Goal: Task Accomplishment & Management: Manage account settings

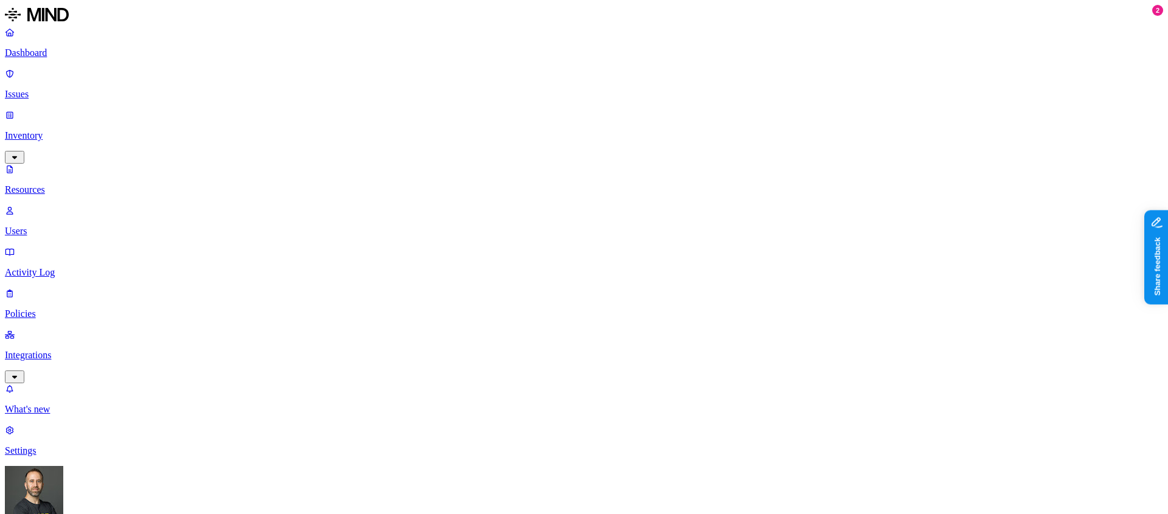
scroll to position [334, 0]
click at [102, 350] on p "Integrations" at bounding box center [584, 355] width 1158 height 11
click at [68, 404] on p "Endpoints" at bounding box center [584, 409] width 1158 height 11
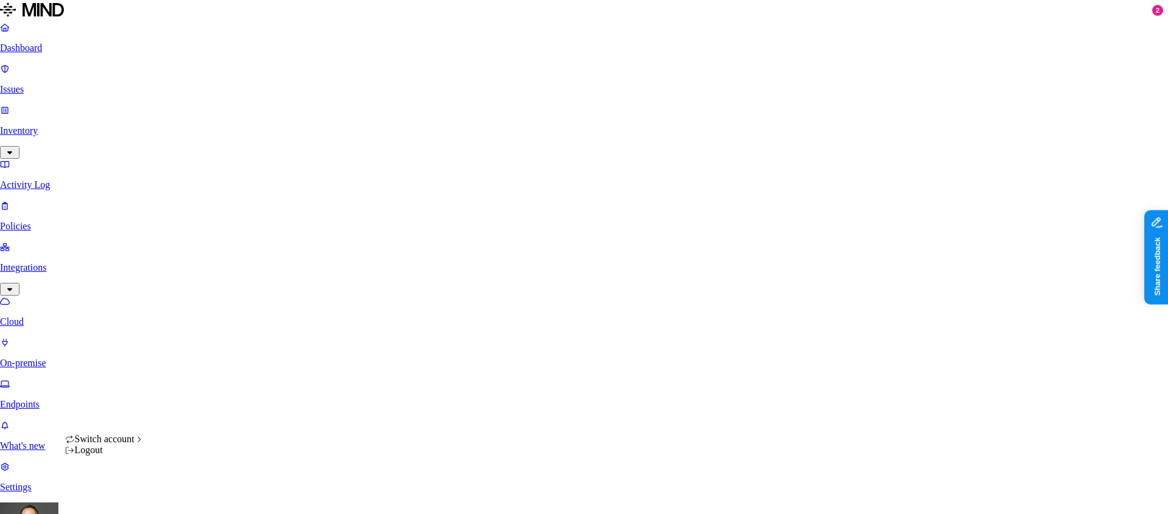
click at [116, 496] on html "Dashboard Issues Inventory Activity Log Policies Integrations Cloud On-premise …" at bounding box center [584, 470] width 1168 height 940
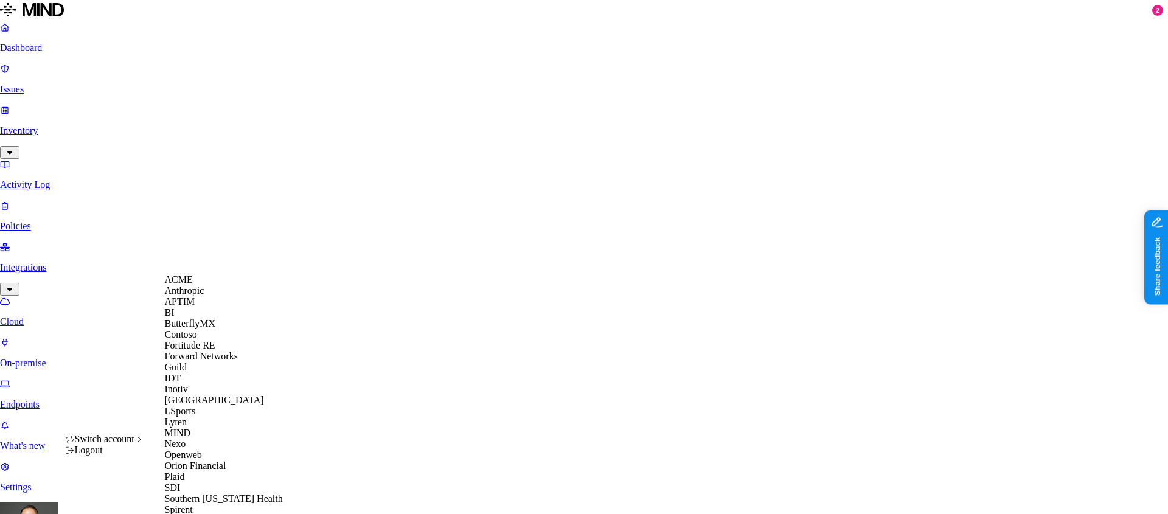
click at [208, 285] on div "ACME" at bounding box center [224, 279] width 118 height 11
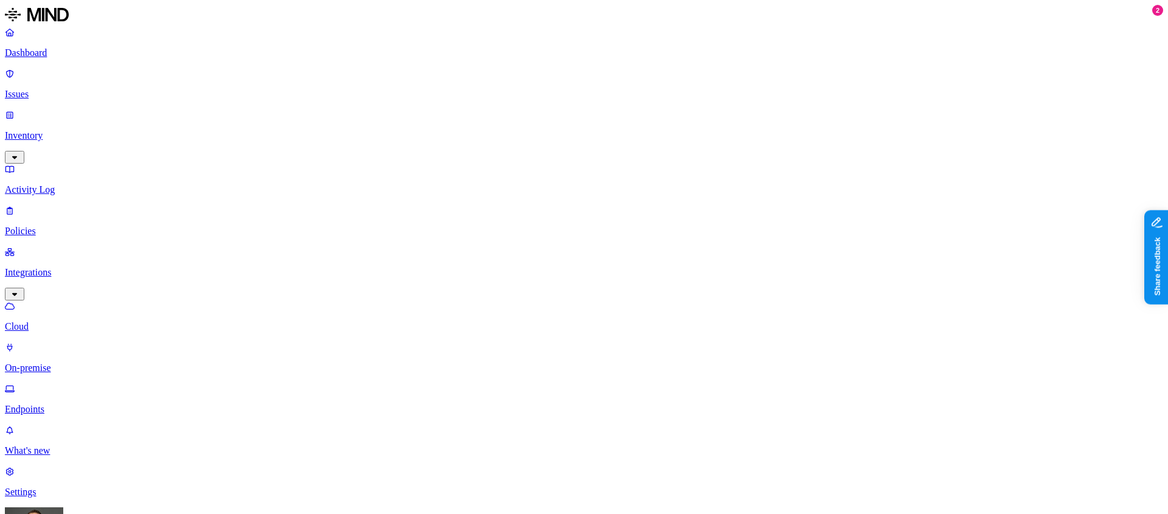
click at [356, 84] on button "button" at bounding box center [361, 82] width 10 height 4
click at [356, 86] on button "button" at bounding box center [361, 80] width 10 height 13
click at [356, 106] on button "button" at bounding box center [361, 104] width 10 height 4
click at [356, 84] on button "button" at bounding box center [361, 82] width 10 height 4
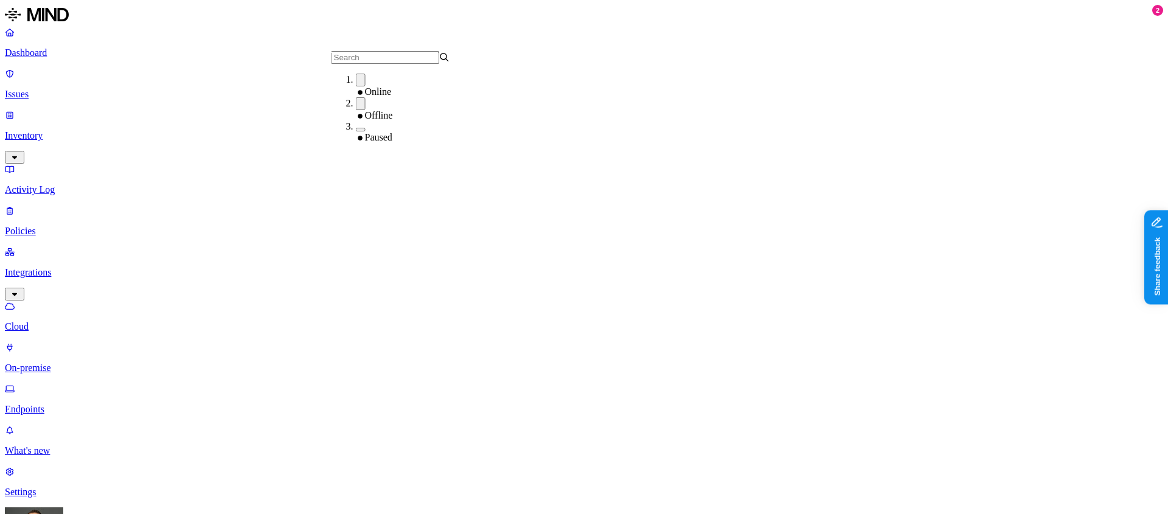
click at [356, 108] on button "button" at bounding box center [361, 103] width 10 height 13
click at [356, 108] on button "button" at bounding box center [361, 106] width 10 height 4
click at [356, 86] on button "button" at bounding box center [361, 80] width 10 height 13
click at [356, 84] on button "button" at bounding box center [361, 82] width 10 height 4
click at [356, 108] on button "button" at bounding box center [361, 103] width 10 height 13
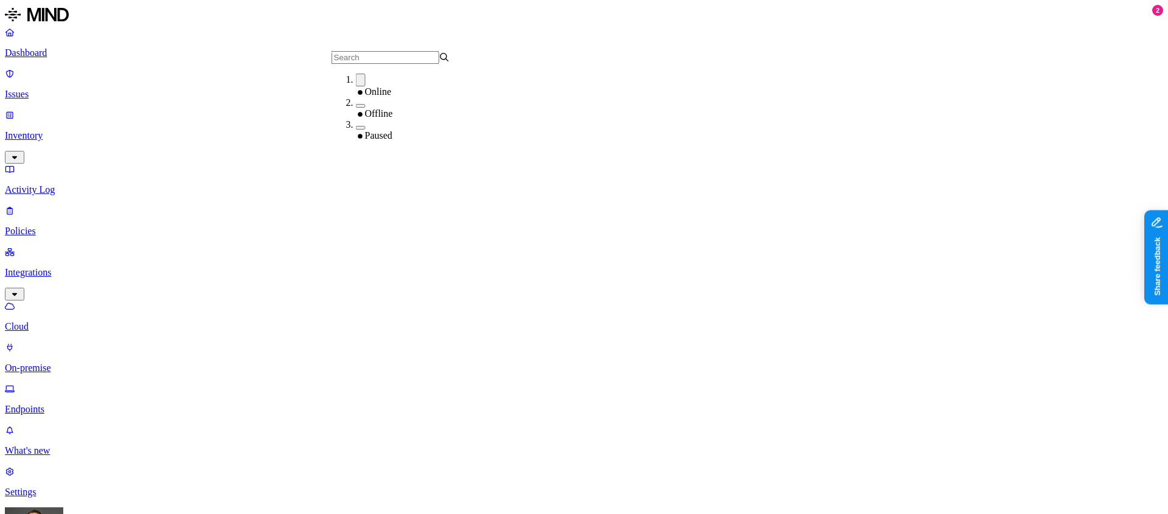
click at [356, 108] on button "button" at bounding box center [361, 106] width 10 height 4
click at [356, 86] on button "button" at bounding box center [361, 80] width 10 height 13
click at [356, 84] on button "button" at bounding box center [361, 82] width 10 height 4
click at [356, 128] on button "button" at bounding box center [361, 130] width 10 height 4
click at [356, 127] on button "button" at bounding box center [361, 127] width 10 height 13
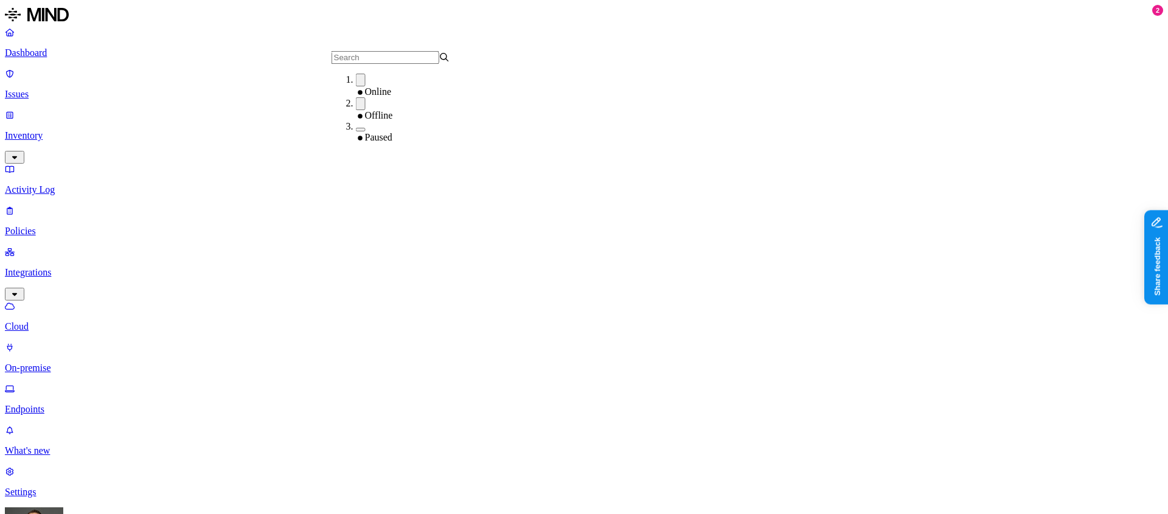
click at [356, 108] on button "button" at bounding box center [361, 103] width 10 height 13
click at [356, 86] on button "button" at bounding box center [361, 80] width 10 height 13
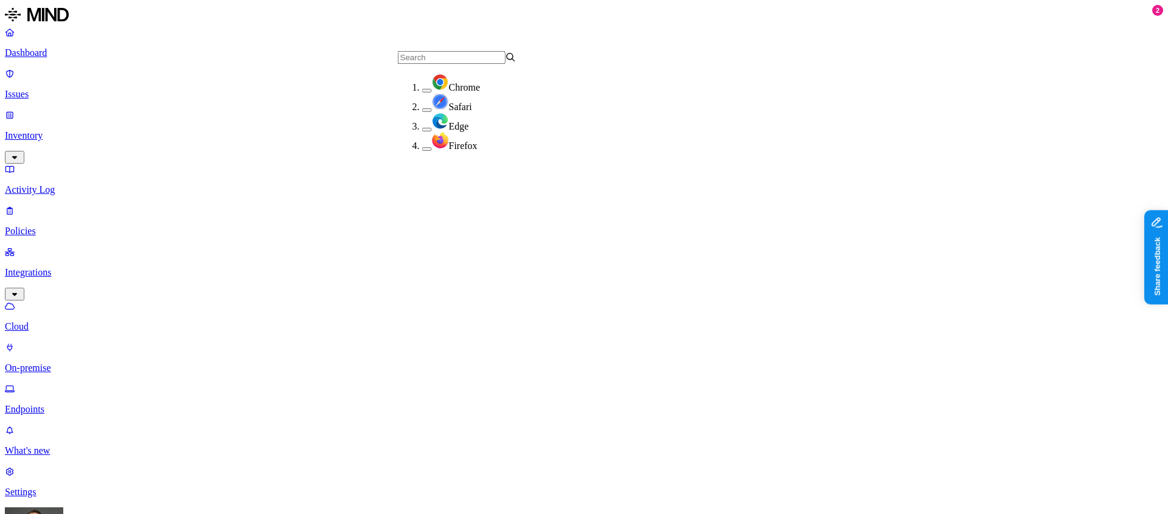
click at [422, 89] on button "button" at bounding box center [427, 91] width 10 height 4
click at [422, 109] on button "button" at bounding box center [427, 111] width 10 height 4
click at [422, 105] on button "button" at bounding box center [427, 108] width 10 height 13
click at [422, 88] on button "button" at bounding box center [427, 88] width 10 height 13
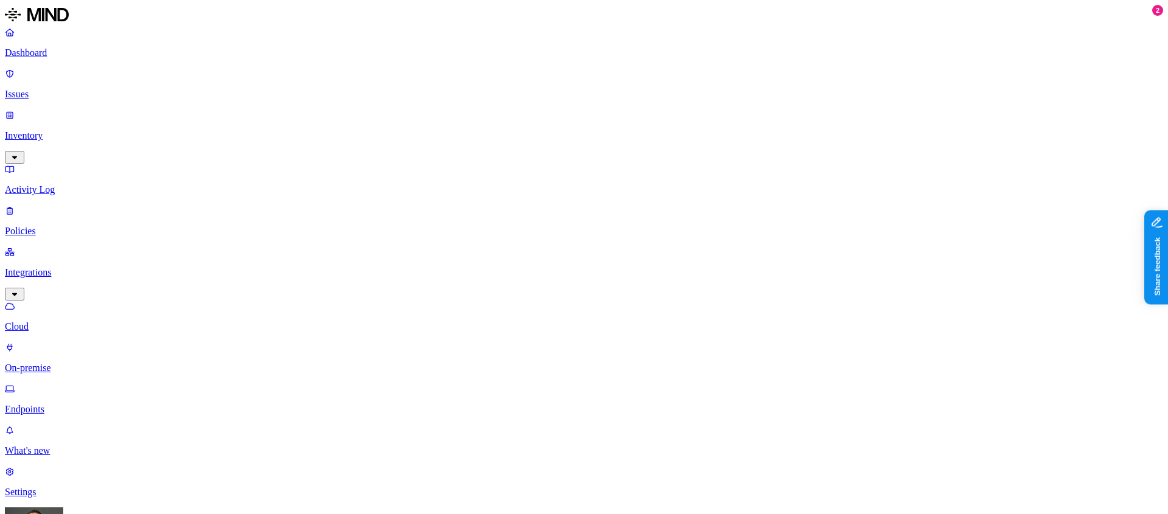
click at [269, 84] on button "button" at bounding box center [274, 82] width 10 height 4
click at [269, 107] on button "button" at bounding box center [274, 106] width 10 height 4
click at [269, 128] on button "button" at bounding box center [274, 130] width 10 height 4
click at [269, 108] on button "button" at bounding box center [274, 103] width 10 height 13
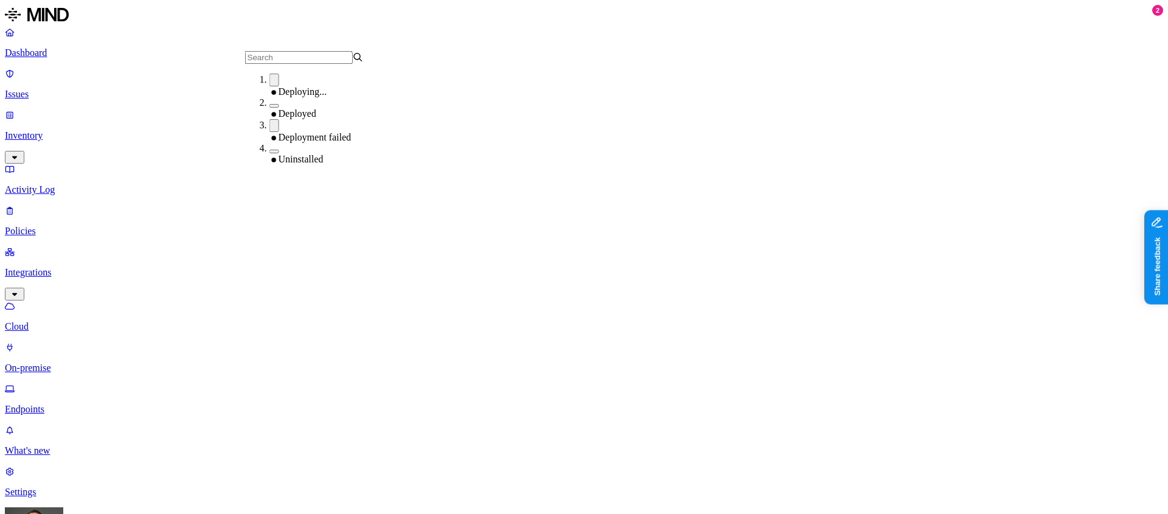
click at [269, 87] on div "Deploying..." at bounding box center [328, 86] width 119 height 24
click at [269, 127] on button "button" at bounding box center [274, 123] width 10 height 13
click at [269, 106] on button "button" at bounding box center [274, 104] width 10 height 4
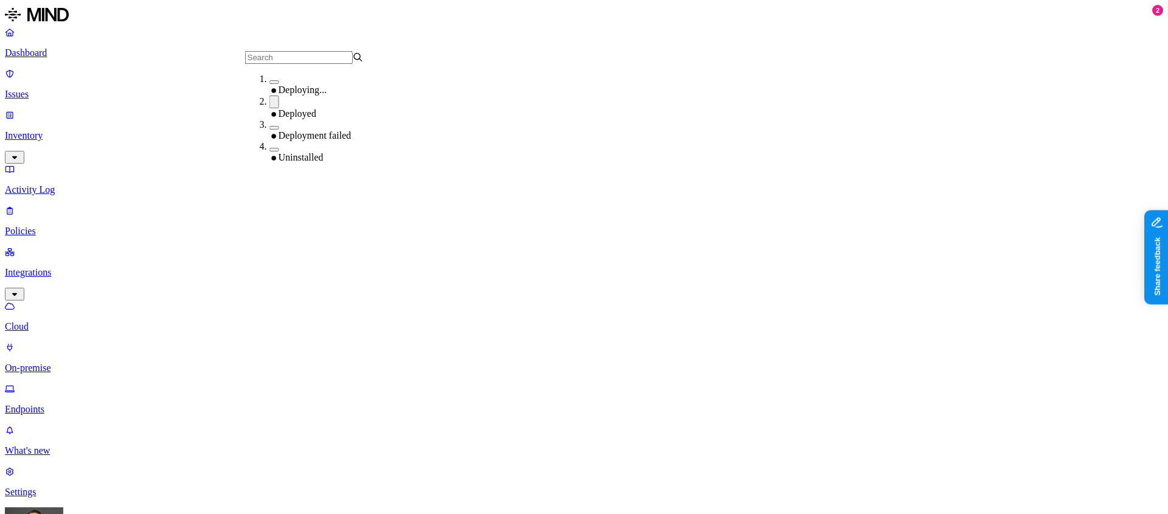
click at [269, 107] on button "button" at bounding box center [274, 101] width 10 height 13
click at [269, 128] on button "button" at bounding box center [274, 126] width 10 height 4
click at [269, 130] on button "button" at bounding box center [274, 123] width 10 height 13
click at [269, 128] on button "button" at bounding box center [274, 126] width 10 height 4
click at [269, 106] on button "button" at bounding box center [274, 104] width 10 height 4
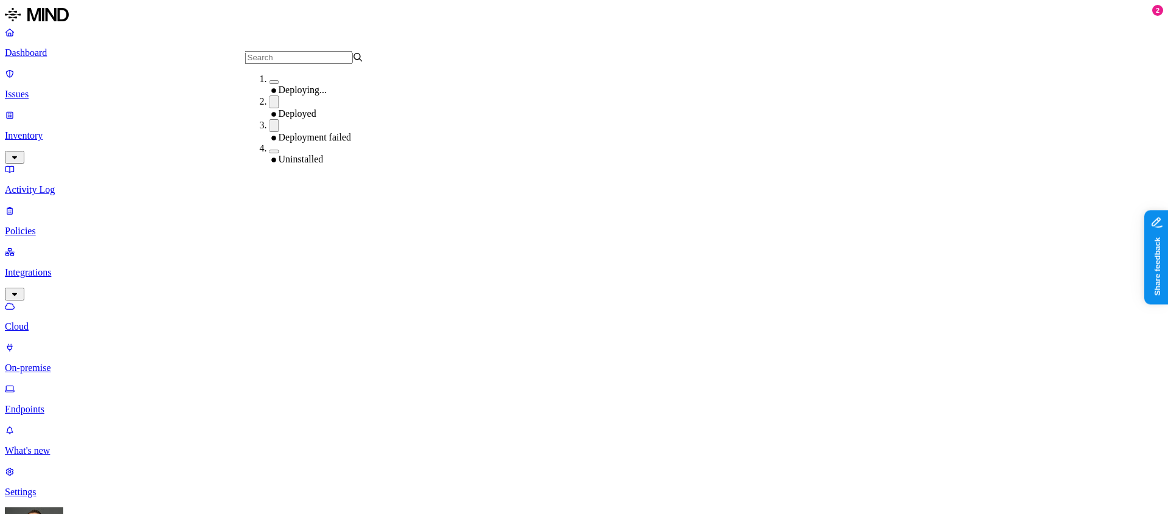
click at [269, 108] on button "button" at bounding box center [274, 101] width 10 height 13
click at [269, 130] on button "button" at bounding box center [274, 123] width 10 height 13
click at [269, 106] on button "button" at bounding box center [274, 104] width 10 height 4
click at [269, 130] on button "button" at bounding box center [274, 128] width 10 height 4
click at [269, 130] on button "button" at bounding box center [274, 125] width 10 height 13
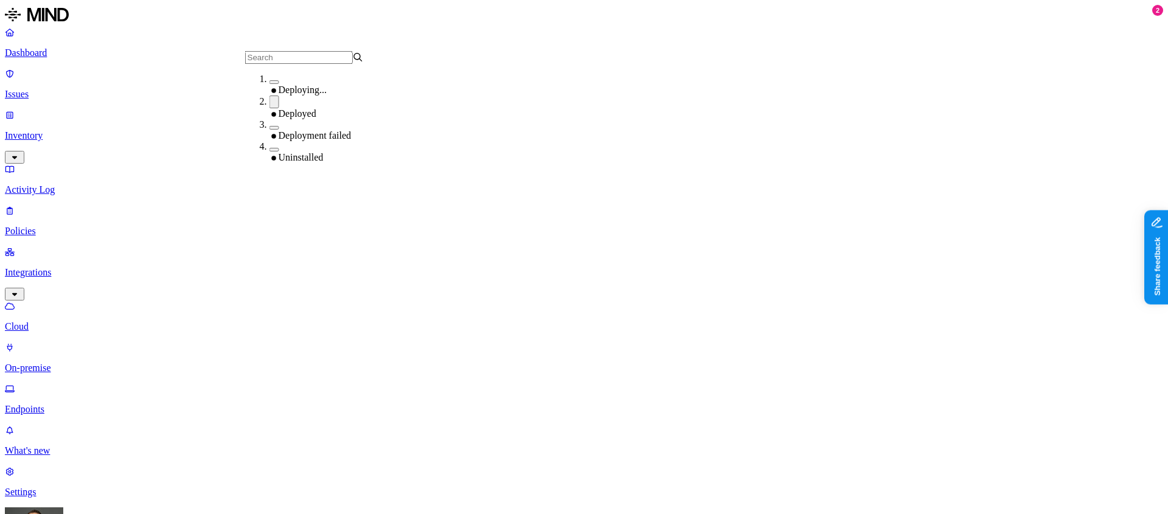
click at [269, 108] on button "button" at bounding box center [274, 101] width 10 height 13
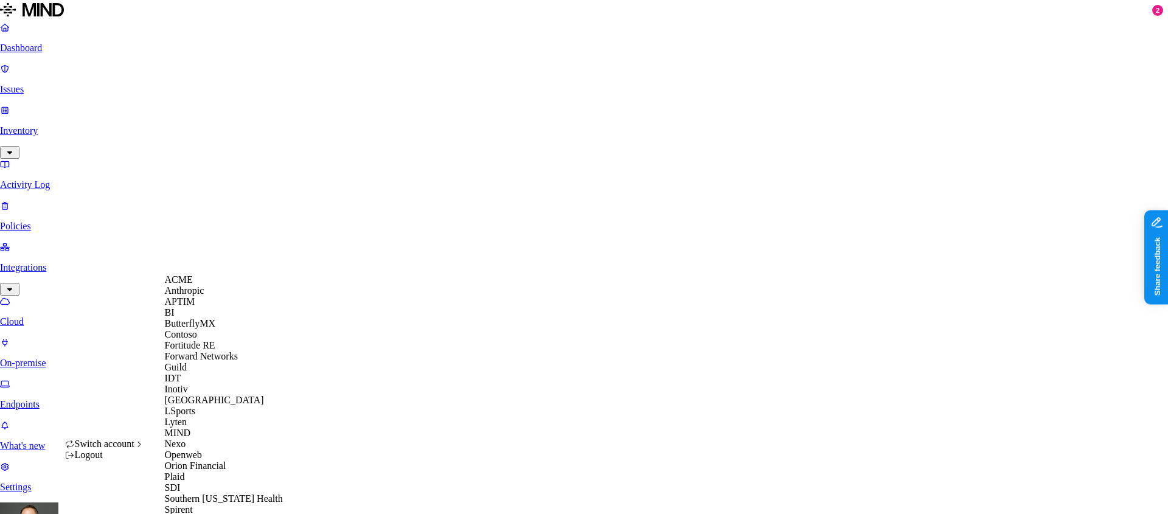
scroll to position [384, 0]
click at [193, 493] on span "Southern [US_STATE] Health" at bounding box center [224, 498] width 118 height 10
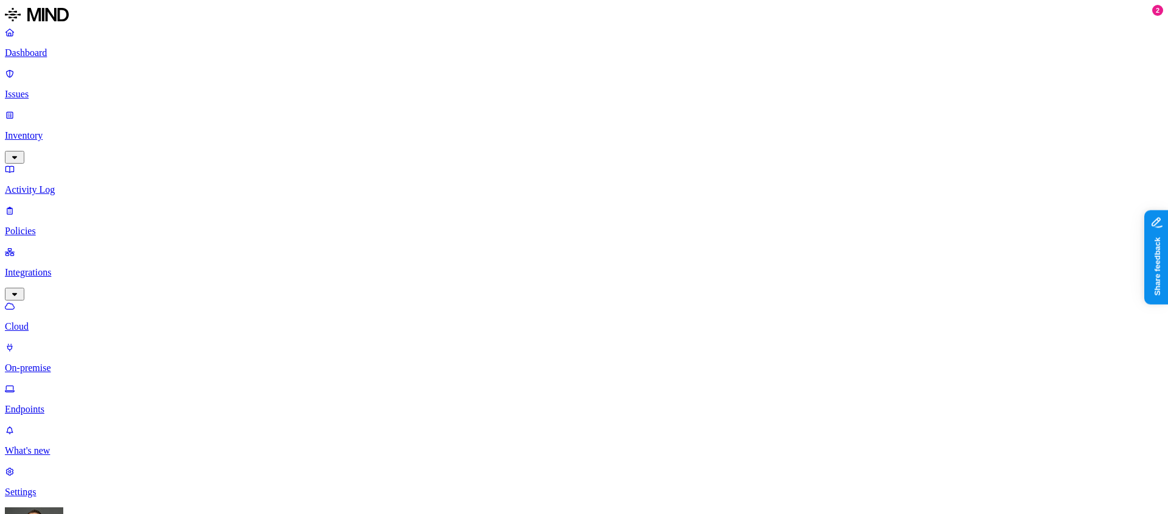
click at [57, 55] on p "Dashboard" at bounding box center [584, 52] width 1158 height 11
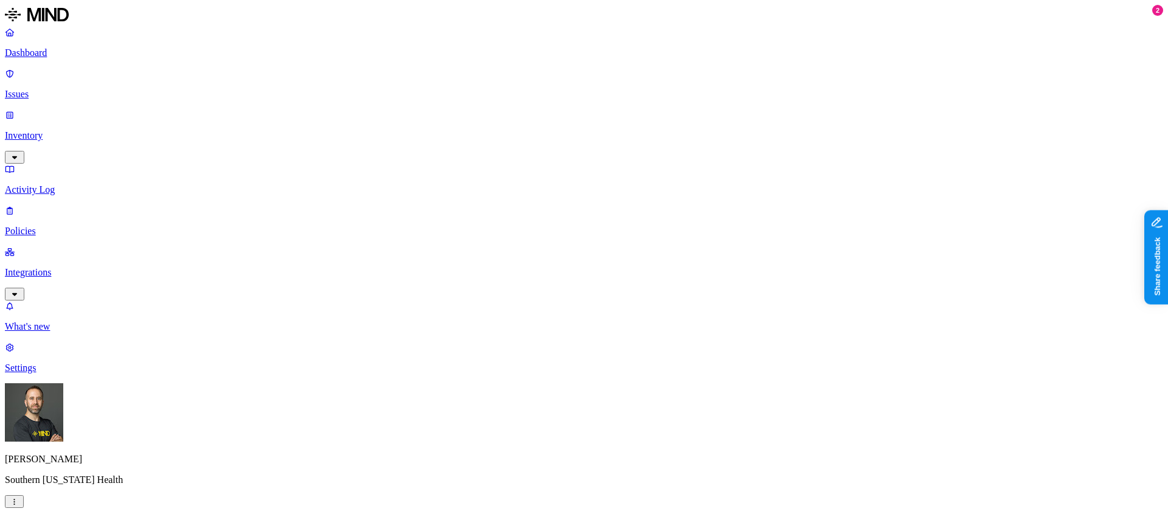
click at [69, 130] on p "Inventory" at bounding box center [584, 135] width 1158 height 11
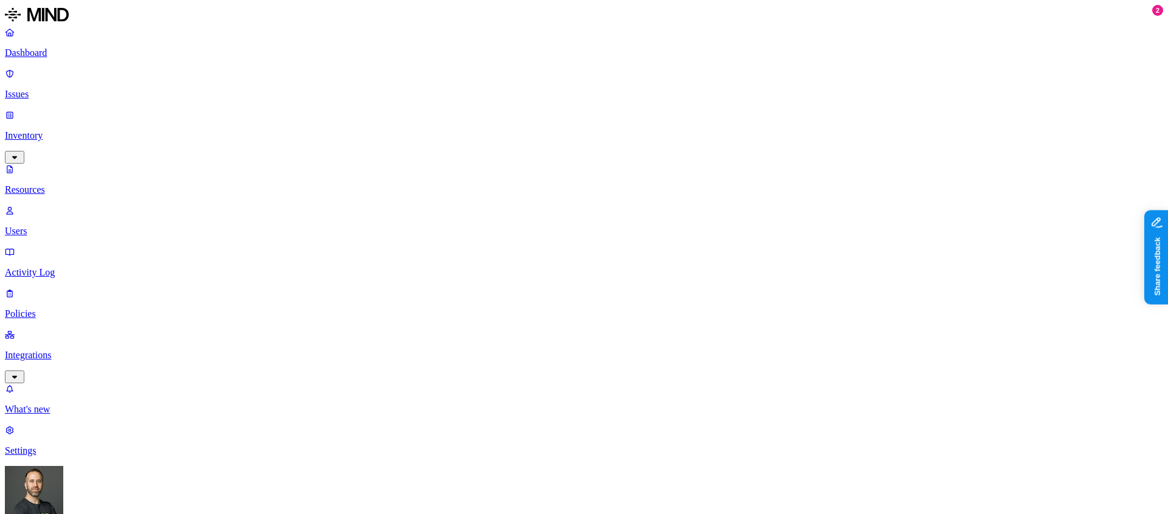
click at [55, 54] on p "Dashboard" at bounding box center [584, 52] width 1158 height 11
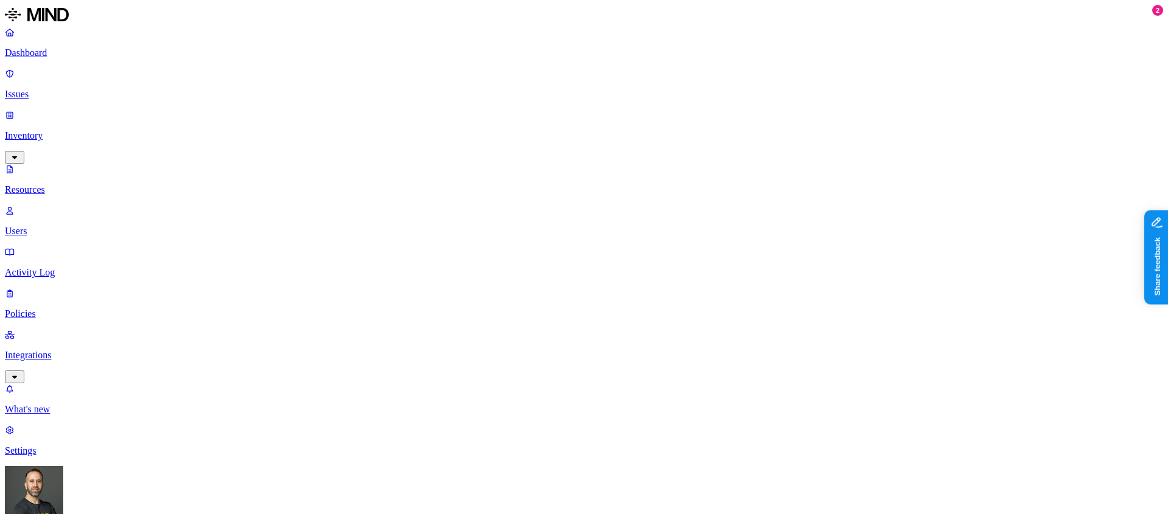
click at [36, 54] on p "Dashboard" at bounding box center [584, 52] width 1158 height 11
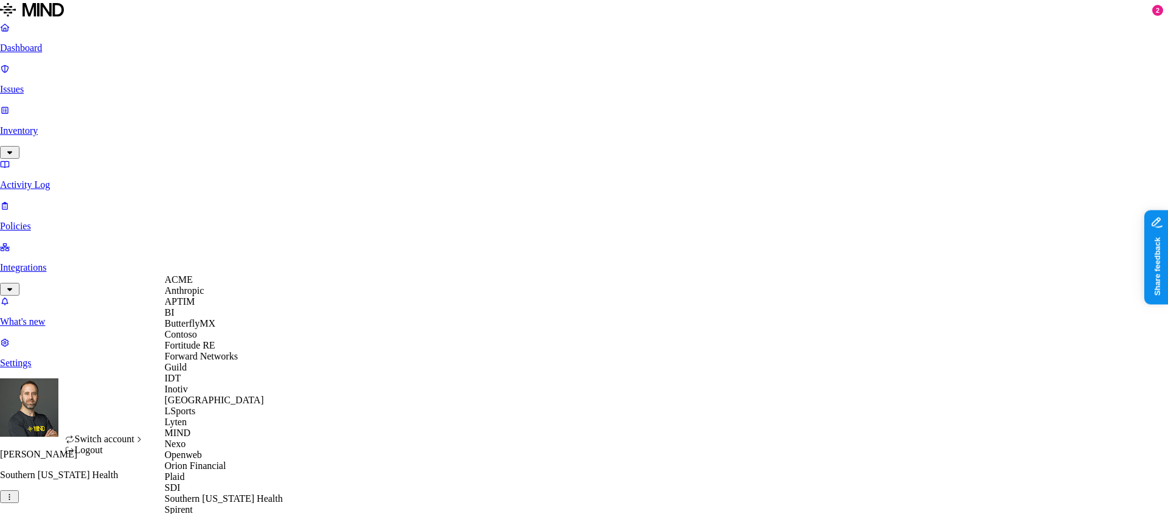
click at [203, 307] on div "APTIM" at bounding box center [224, 301] width 118 height 11
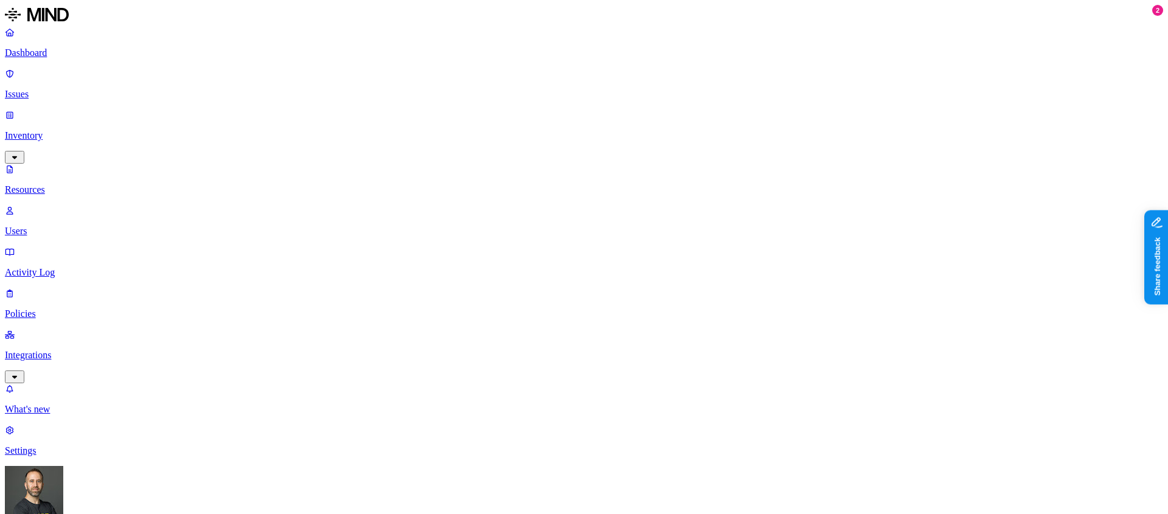
click at [723, 85] on div "Last 7 days" at bounding box center [782, 79] width 119 height 11
click at [82, 54] on p "Dashboard" at bounding box center [584, 52] width 1158 height 11
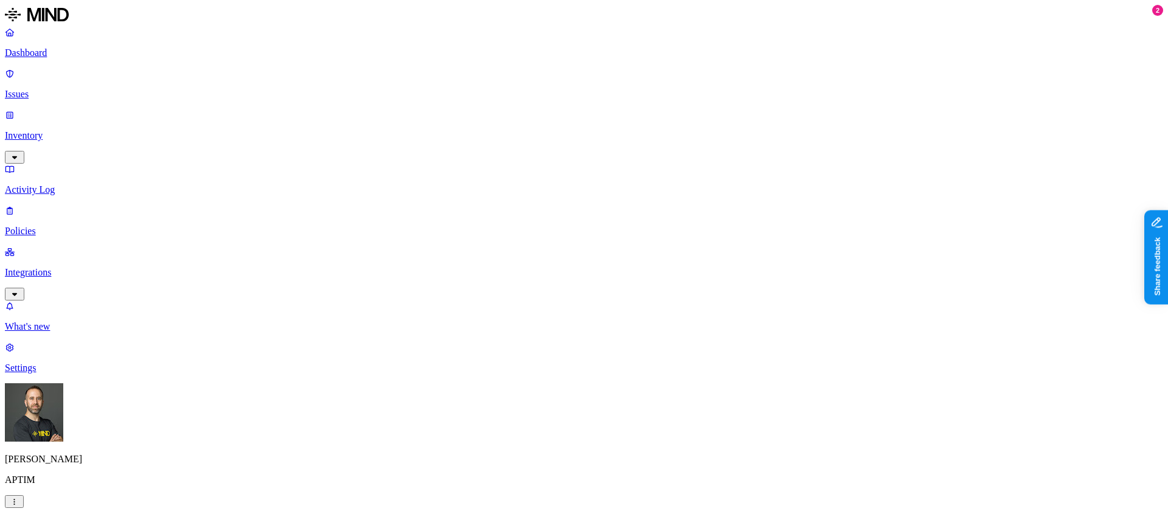
click at [70, 130] on p "Inventory" at bounding box center [584, 135] width 1158 height 11
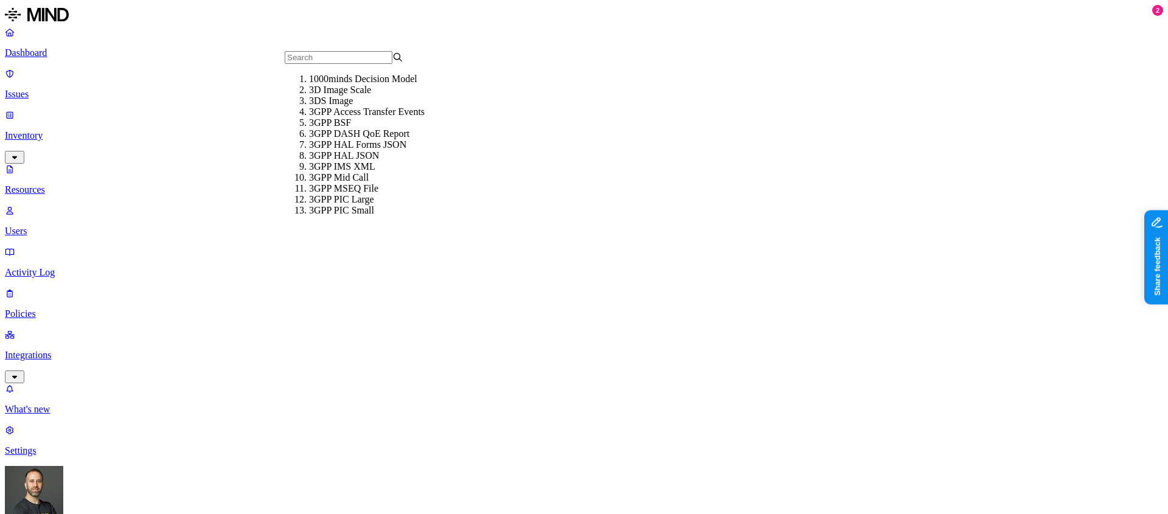
click at [319, 64] on input "text" at bounding box center [339, 57] width 108 height 13
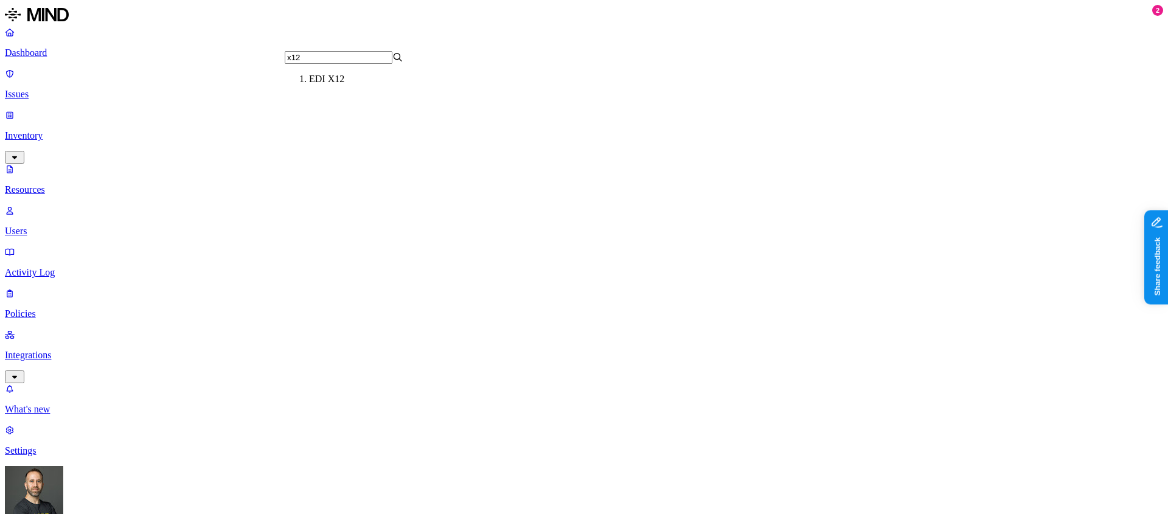
type input "x12"
click at [316, 85] on div "EDI X12" at bounding box center [368, 79] width 119 height 11
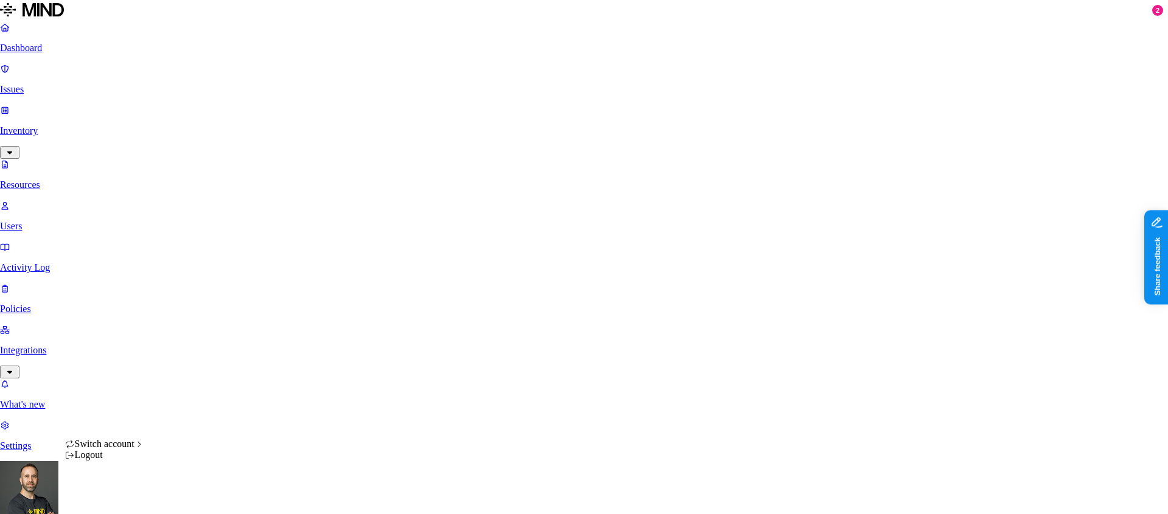
click at [116, 495] on html "Dashboard Issues Inventory Resources Users Activity Log Policies Integrations W…" at bounding box center [584, 434] width 1168 height 868
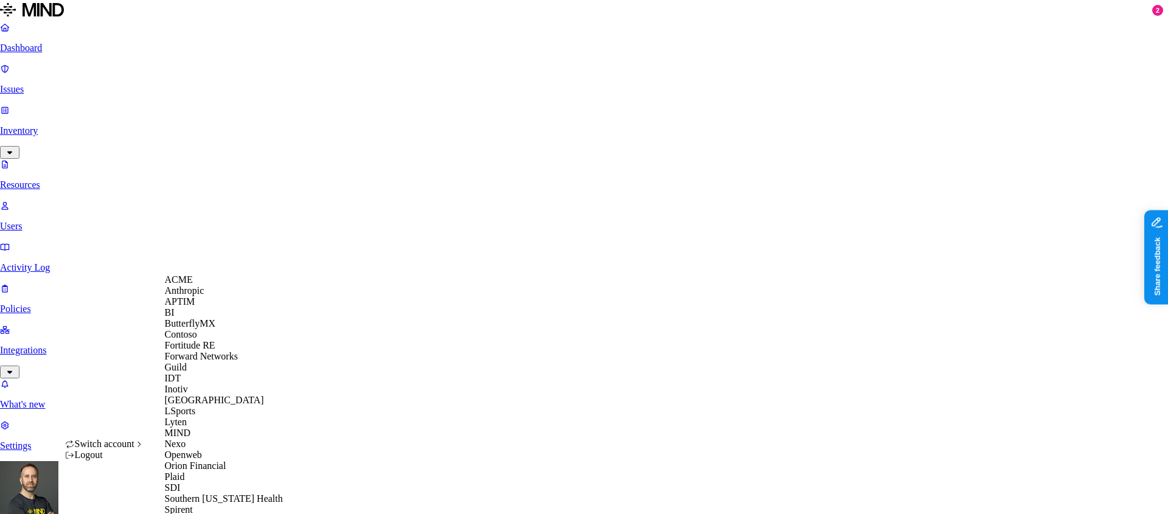
scroll to position [372, 0]
click at [213, 493] on span "Southern [US_STATE] Health" at bounding box center [224, 498] width 118 height 10
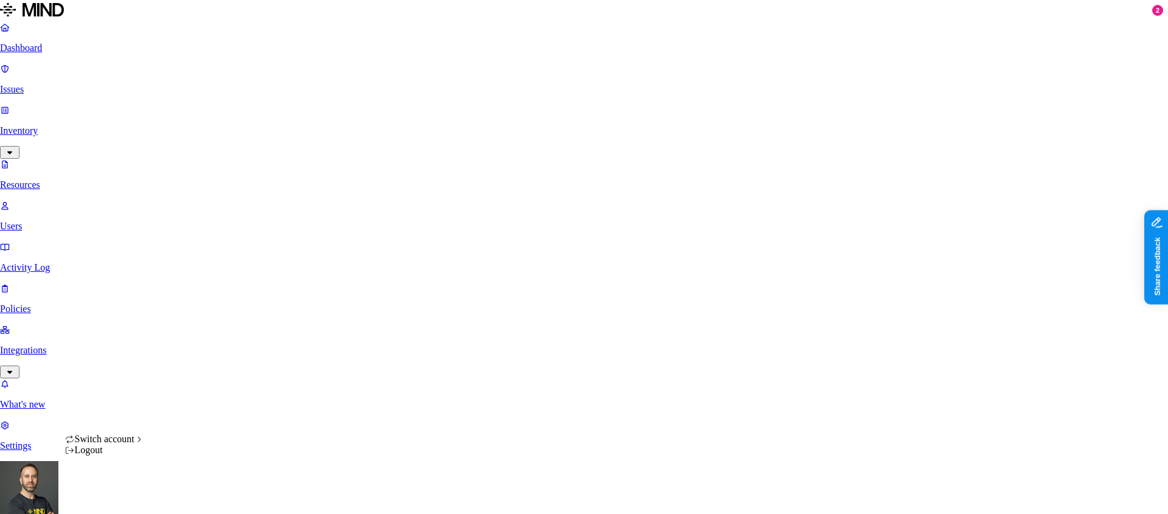
click at [119, 490] on html "Dashboard Issues Inventory Resources Users Activity Log Policies Integrations W…" at bounding box center [584, 434] width 1168 height 868
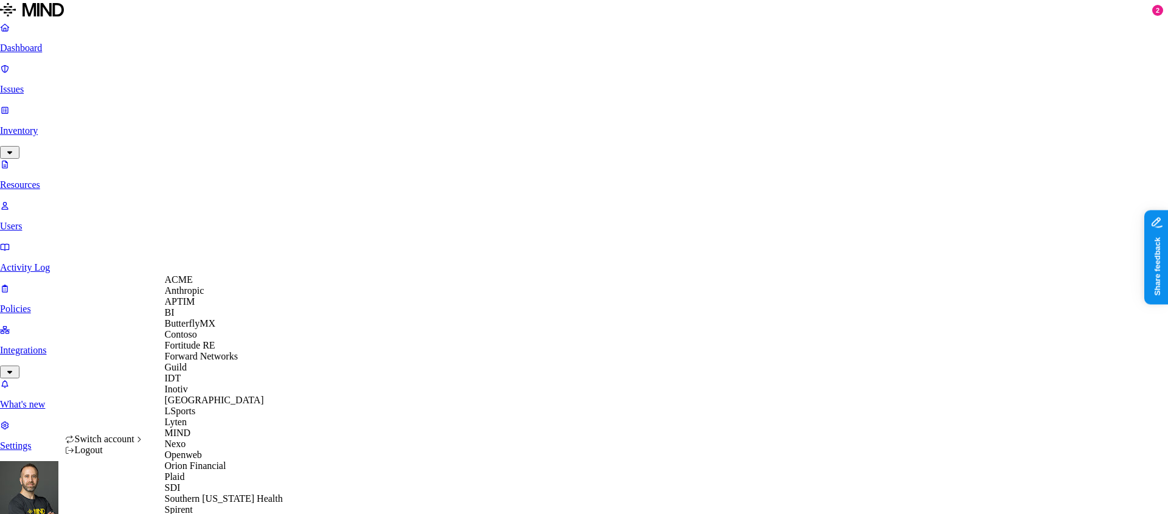
scroll to position [63, 0]
click at [188, 394] on span "Inotiv" at bounding box center [176, 389] width 23 height 10
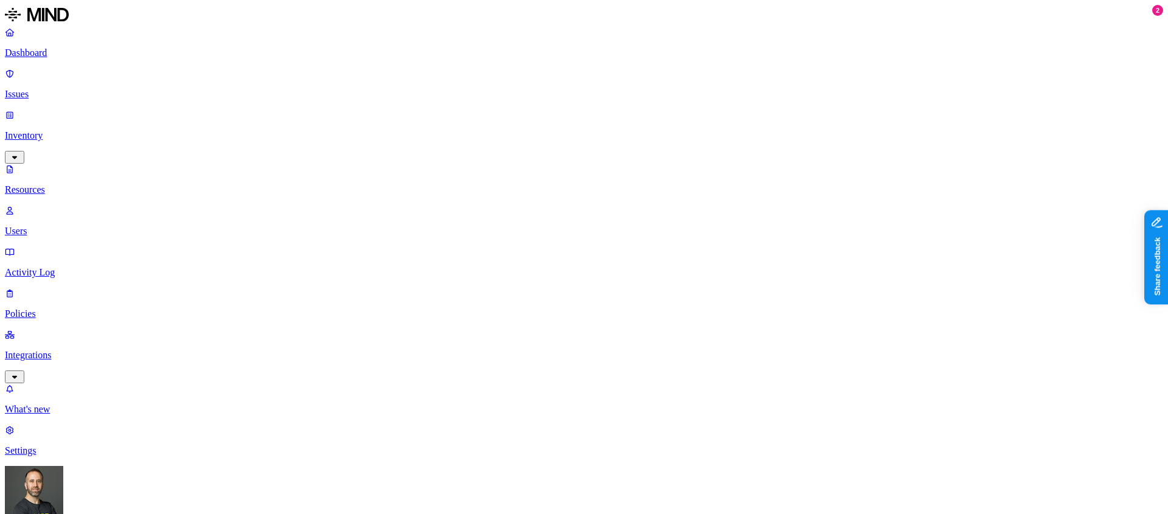
click at [114, 494] on html "Dashboard Issues Inventory Resources Users Activity Log Policies Integrations W…" at bounding box center [584, 436] width 1168 height 873
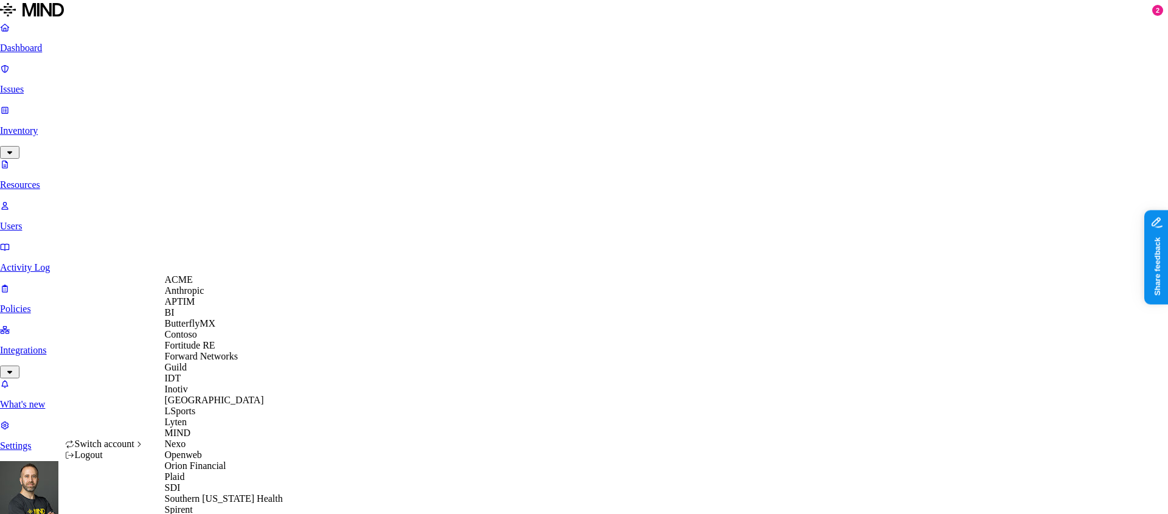
scroll to position [384, 0]
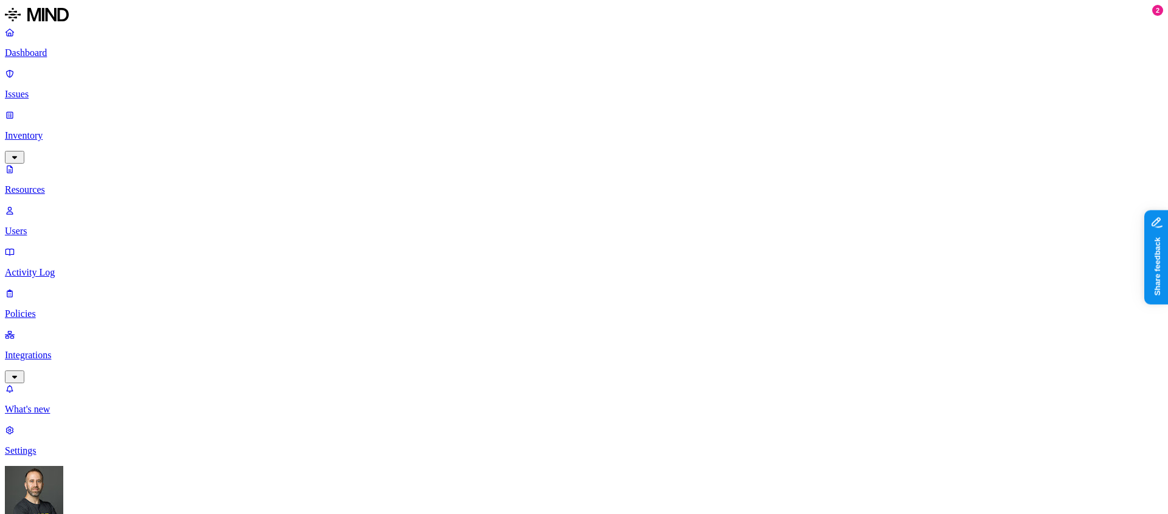
click at [115, 493] on html "Dashboard Issues Inventory Resources Users Activity Log Policies Integrations W…" at bounding box center [584, 436] width 1168 height 873
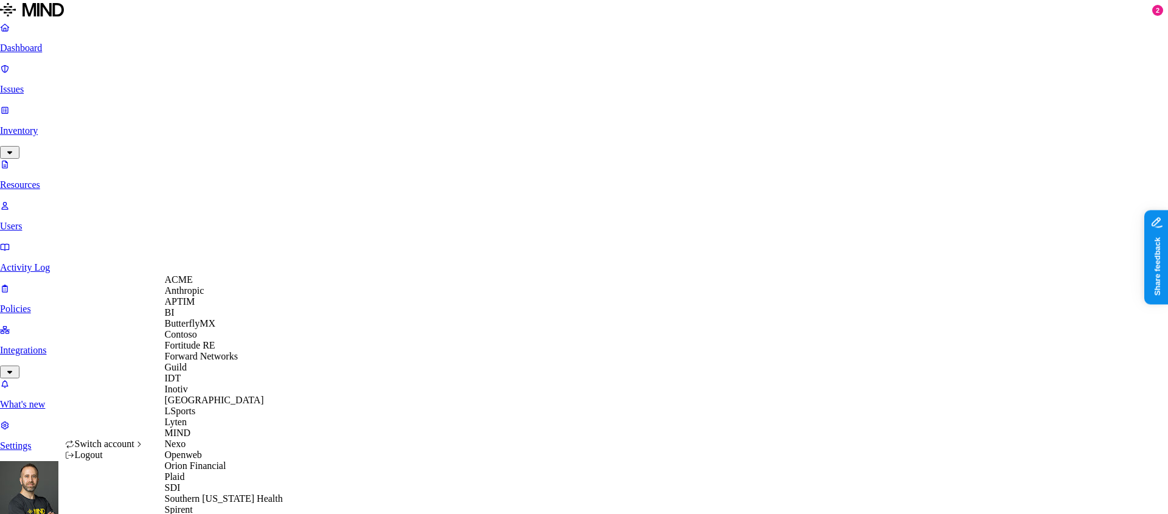
click at [207, 307] on div "APTIM" at bounding box center [224, 301] width 118 height 11
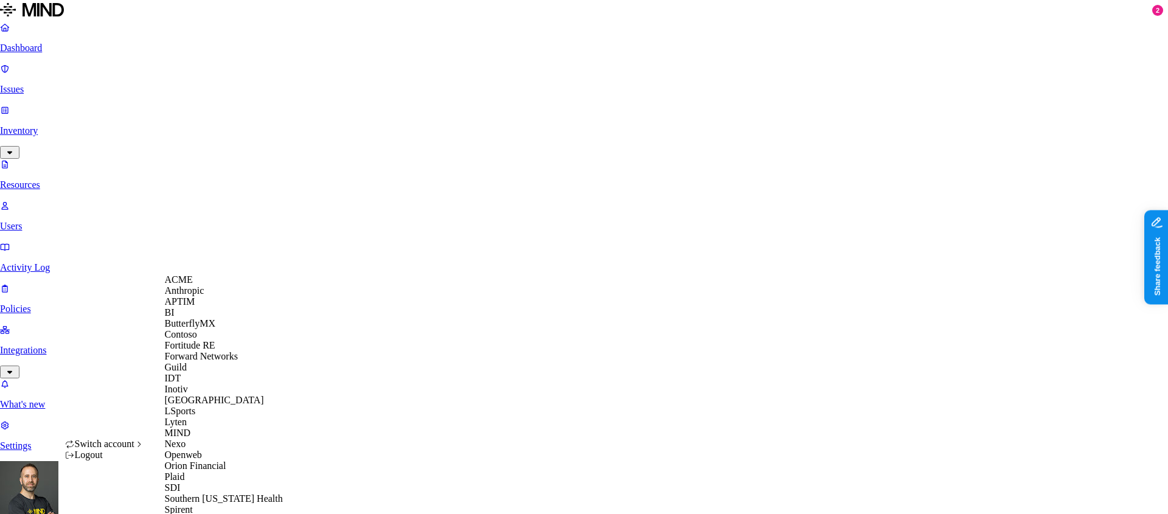
scroll to position [384, 0]
click at [212, 493] on span "Southern Illinois Health" at bounding box center [224, 498] width 118 height 10
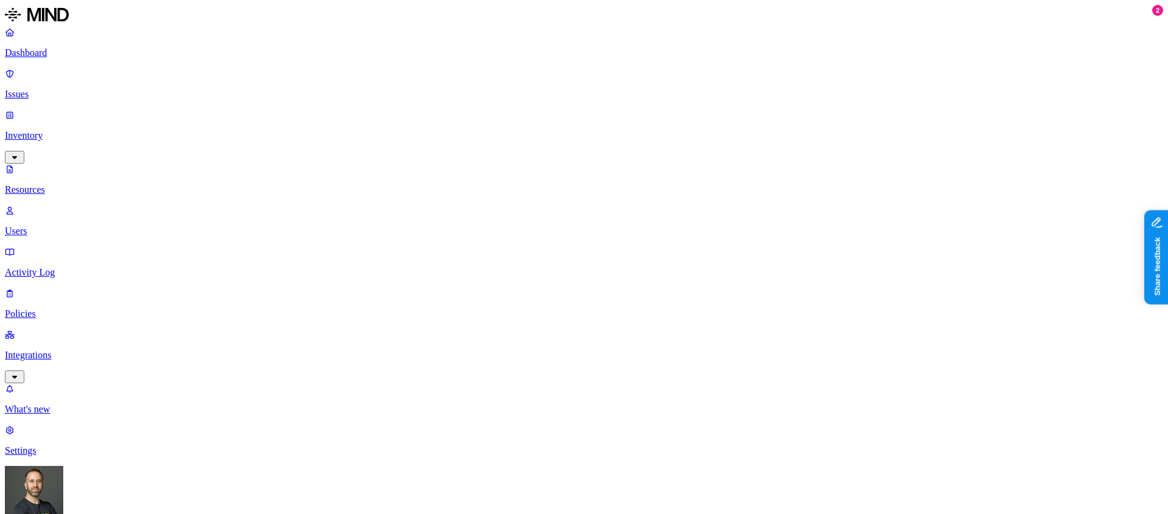
drag, startPoint x: 347, startPoint y: 67, endPoint x: 441, endPoint y: 63, distance: 93.8
drag, startPoint x: 441, startPoint y: 63, endPoint x: 502, endPoint y: 61, distance: 61.5
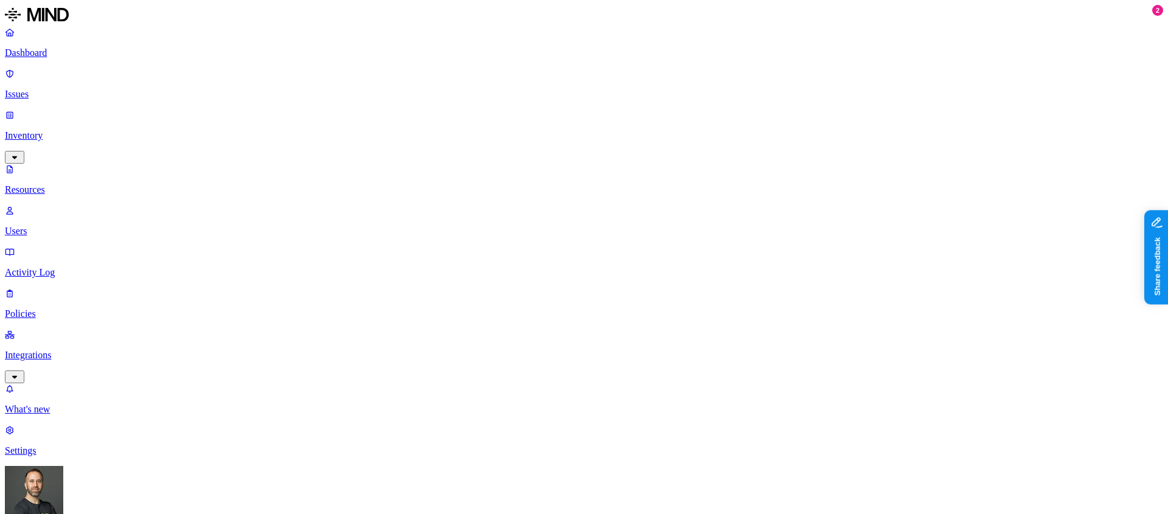
scroll to position [24, 0]
drag, startPoint x: 345, startPoint y: 69, endPoint x: 397, endPoint y: 71, distance: 51.1
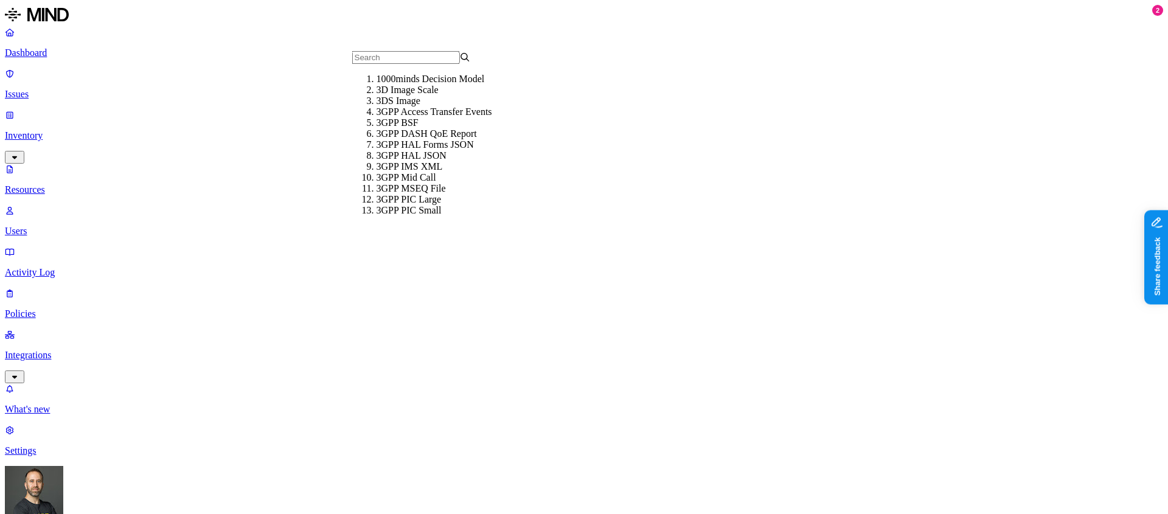
click at [390, 63] on input "text" at bounding box center [406, 57] width 108 height 13
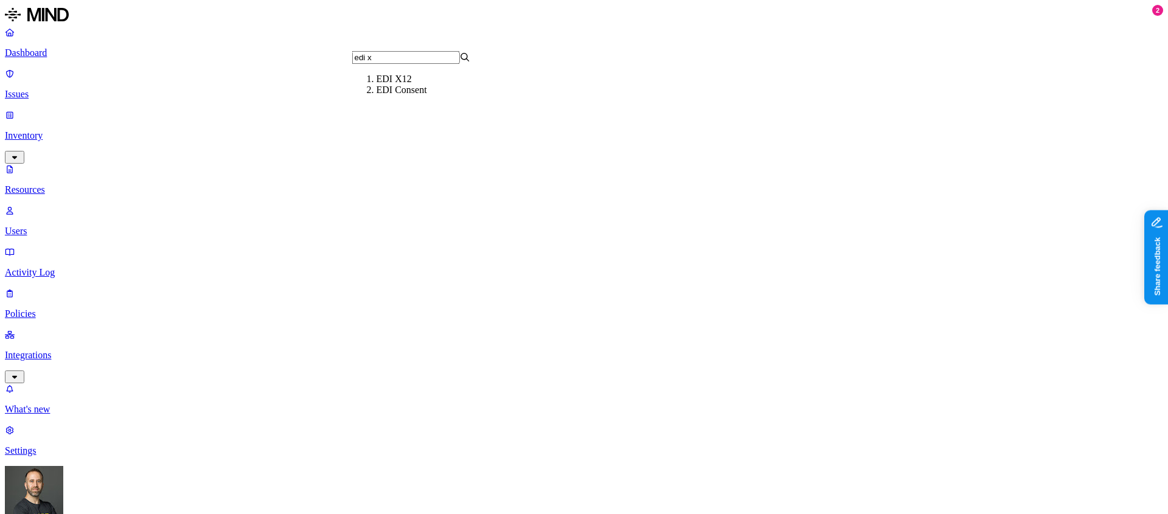
type input "edi x"
click at [390, 85] on div "EDI X12" at bounding box center [435, 79] width 119 height 11
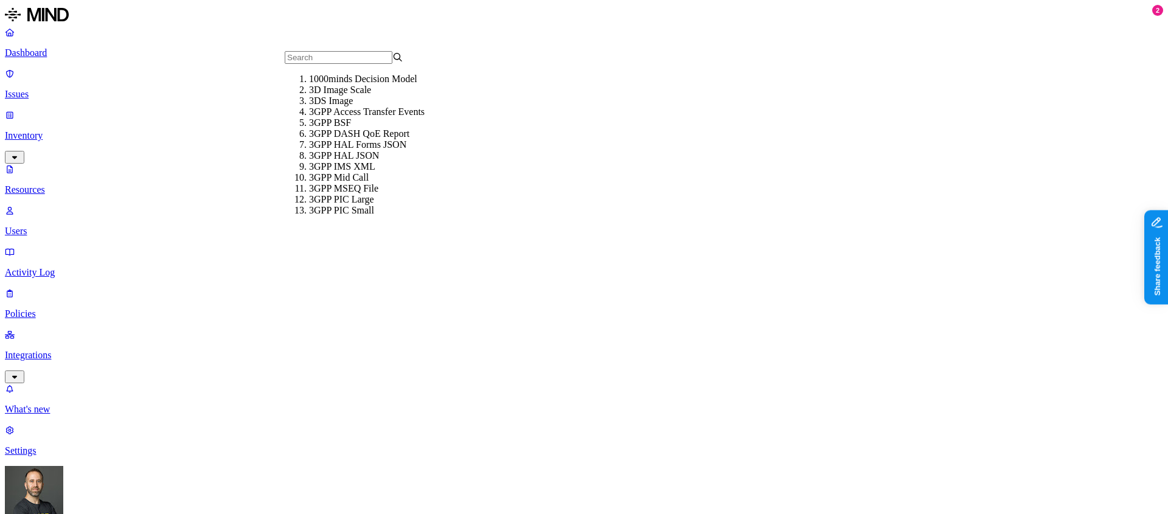
click at [317, 63] on input "text" at bounding box center [339, 57] width 108 height 13
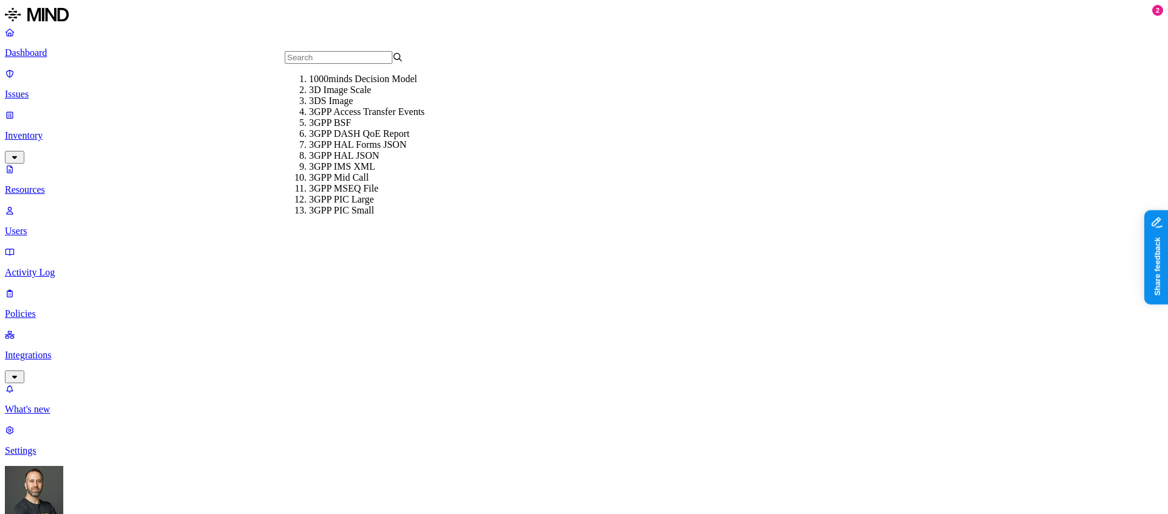
click at [327, 64] on input "text" at bounding box center [339, 57] width 108 height 13
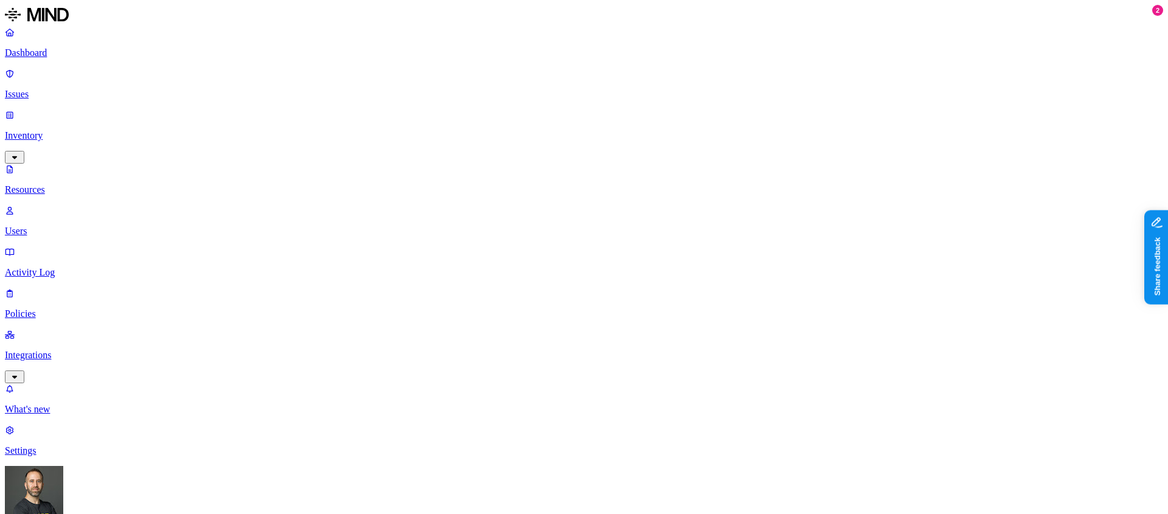
click at [429, 85] on button "button" at bounding box center [434, 84] width 10 height 4
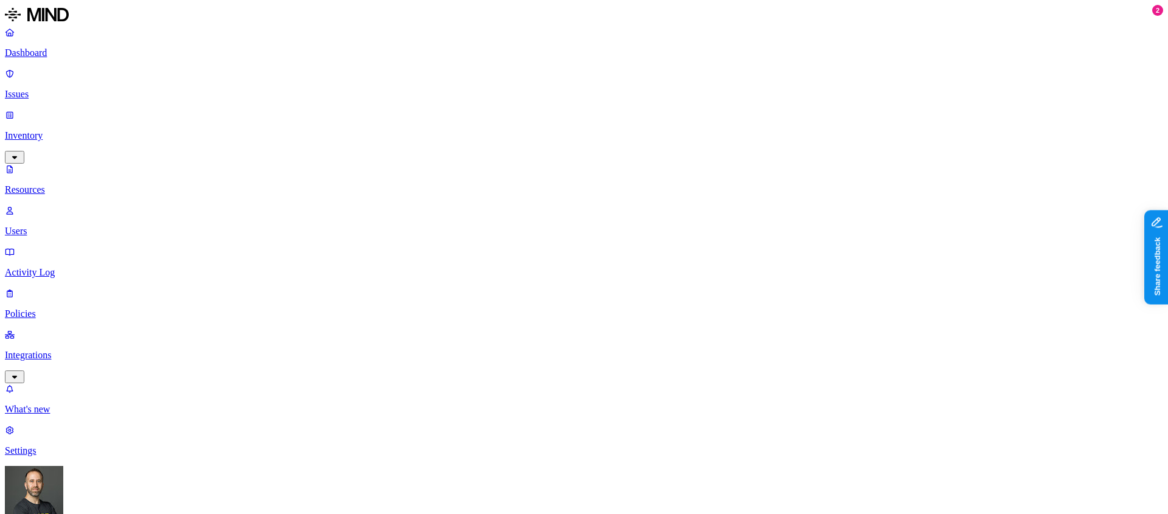
scroll to position [21, 0]
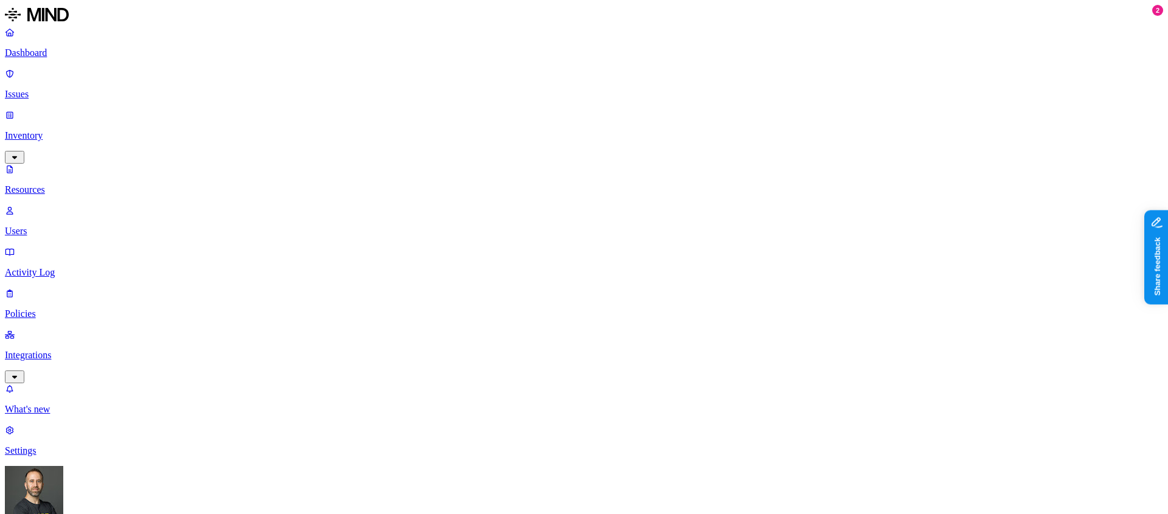
type input "medi"
click at [553, 84] on button "button" at bounding box center [558, 82] width 10 height 4
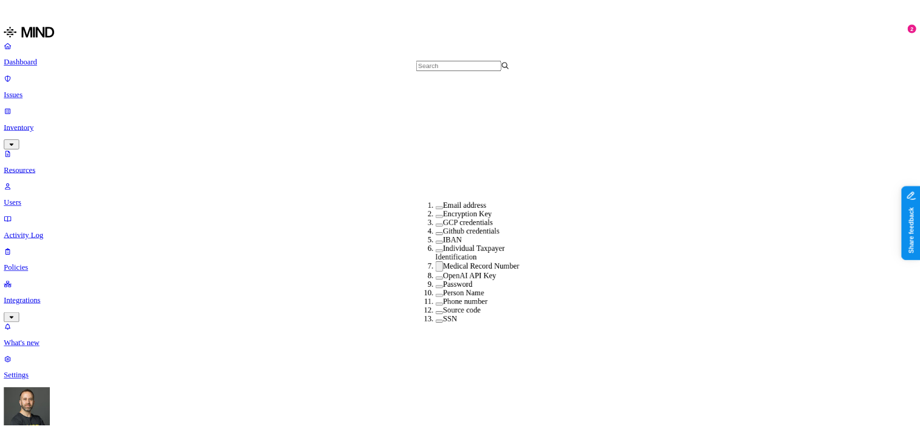
scroll to position [271, 0]
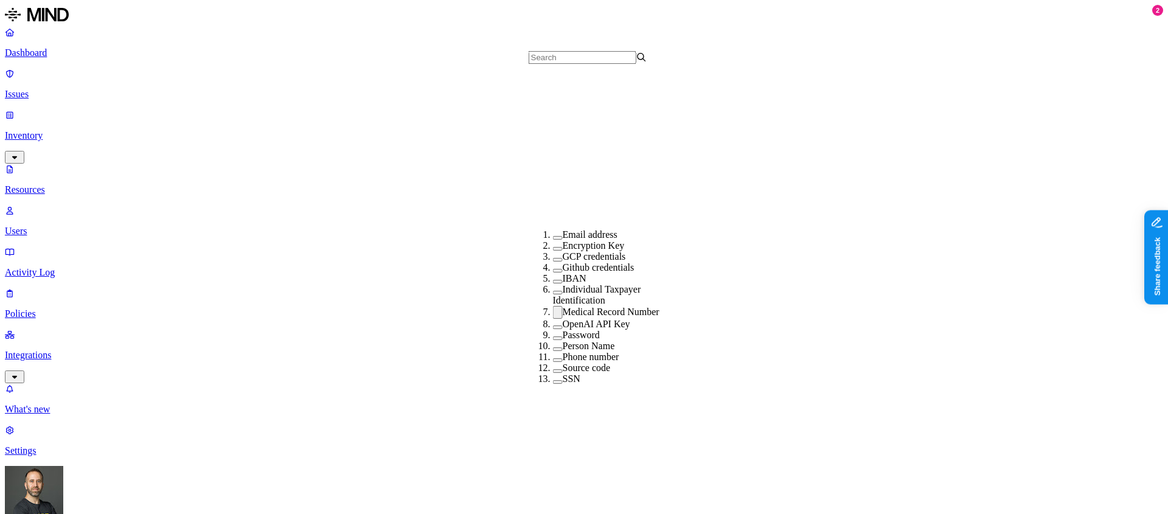
click at [553, 306] on button "button" at bounding box center [558, 312] width 10 height 13
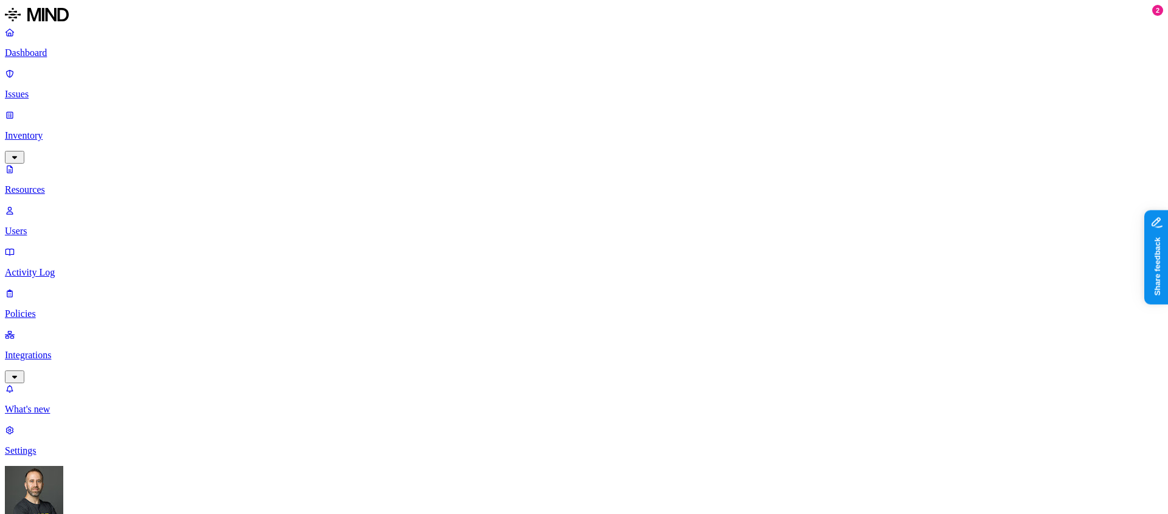
click at [429, 97] on button "button" at bounding box center [434, 96] width 10 height 4
click at [429, 99] on button "button" at bounding box center [434, 92] width 10 height 13
click at [61, 57] on p "Dashboard" at bounding box center [584, 52] width 1158 height 11
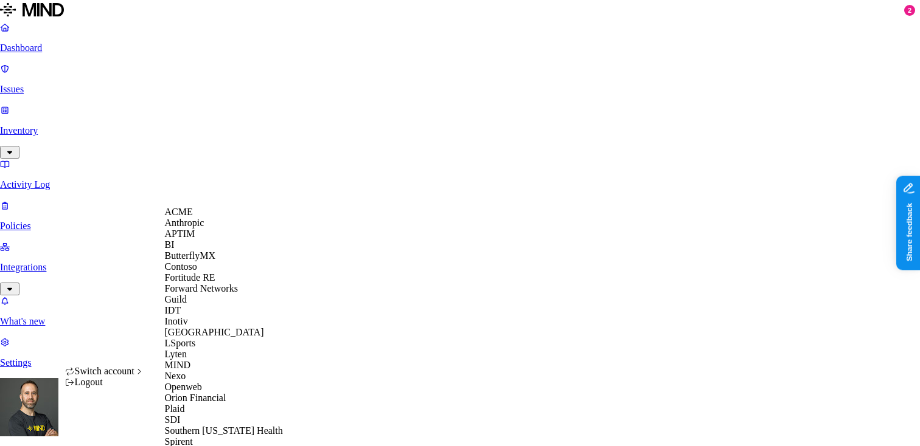
click at [193, 217] on span "ACME" at bounding box center [179, 212] width 28 height 10
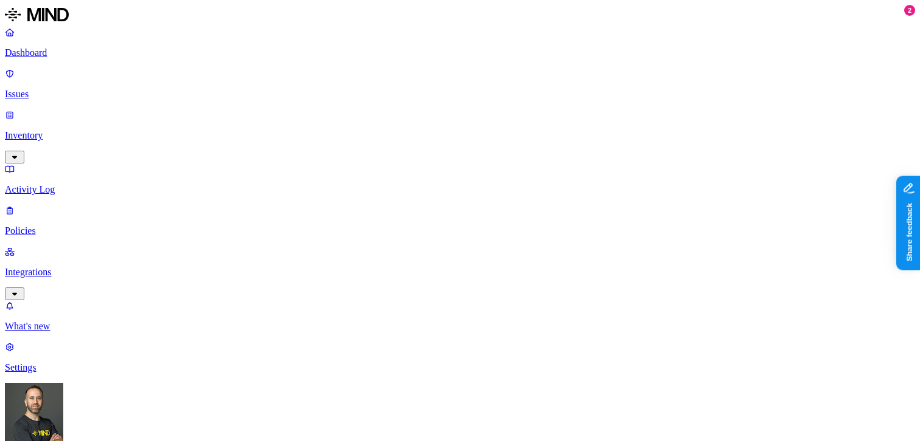
click at [426, 227] on label "Web Domain" at bounding box center [411, 227] width 32 height 21
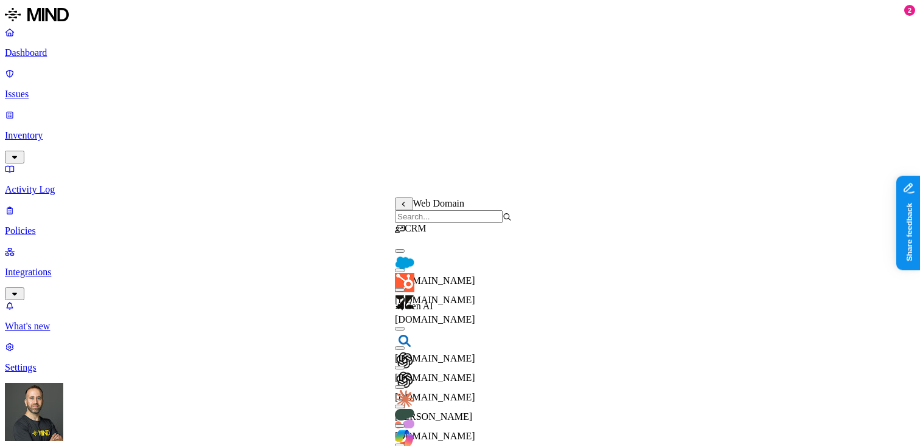
scroll to position [0, 0]
click at [404, 253] on button "button" at bounding box center [400, 251] width 10 height 4
click at [404, 272] on button "button" at bounding box center [400, 271] width 10 height 4
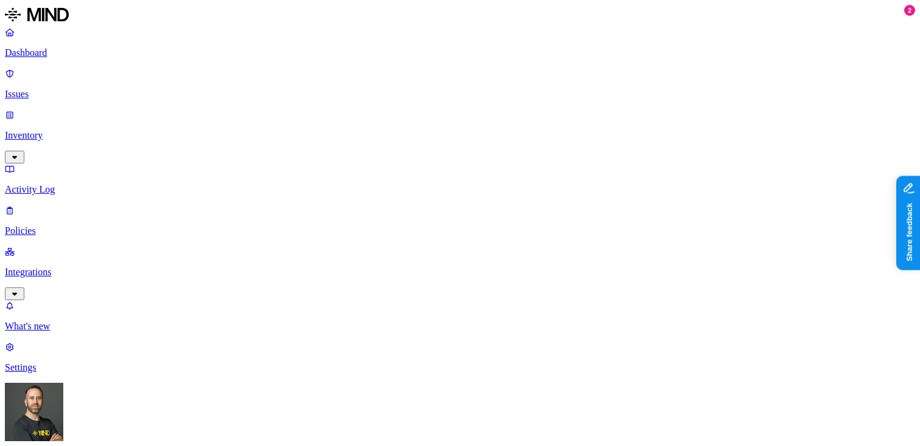
click at [425, 224] on label "Web Domain" at bounding box center [411, 227] width 32 height 21
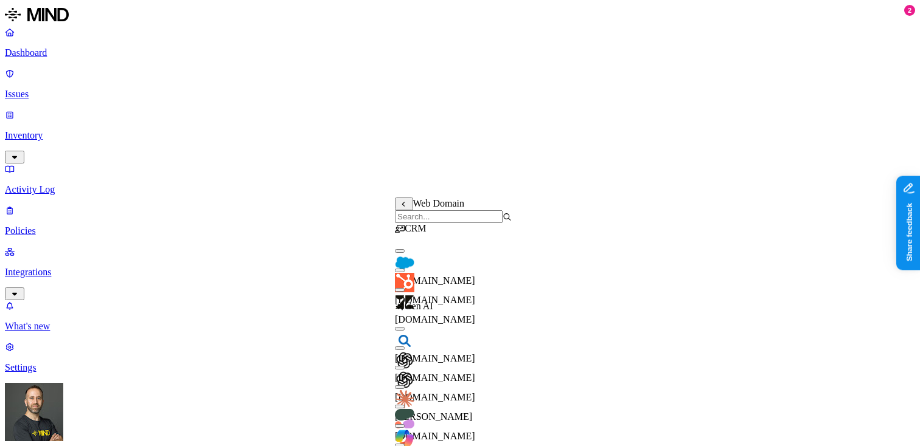
click at [404, 253] on button "button" at bounding box center [400, 251] width 10 height 4
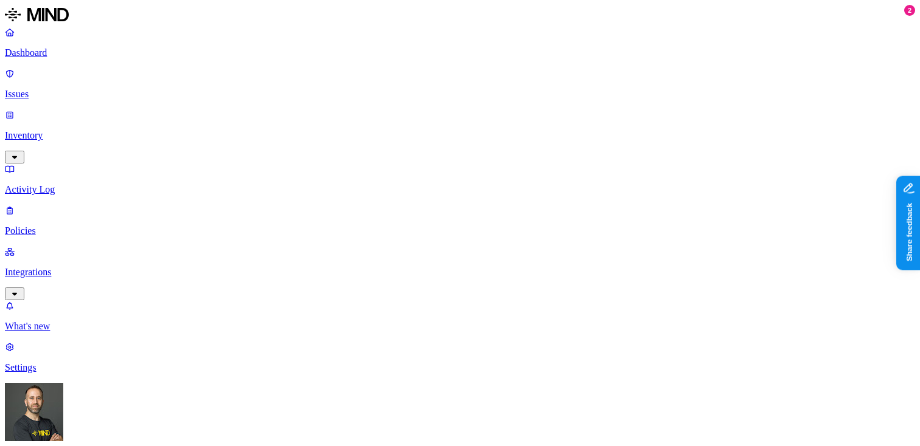
click at [419, 208] on label "Web Category" at bounding box center [413, 208] width 36 height 21
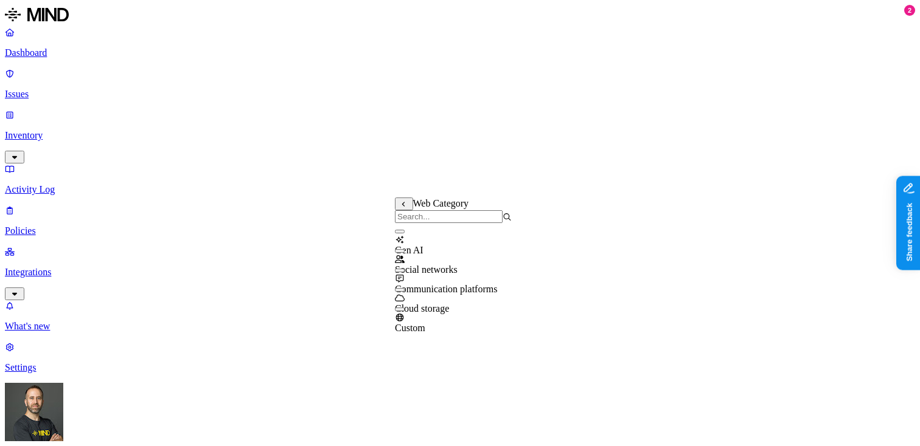
click at [404, 208] on icon at bounding box center [404, 204] width 9 height 7
click at [419, 228] on label "Web Domain" at bounding box center [411, 227] width 32 height 21
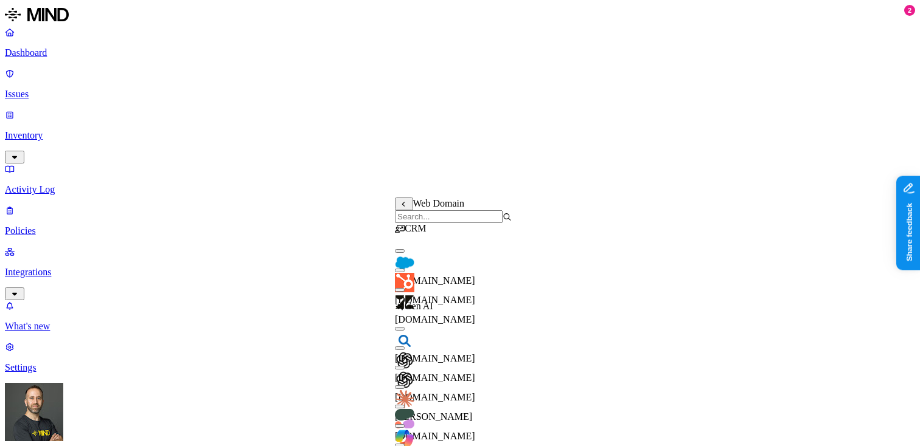
click at [404, 212] on div "Web Domain" at bounding box center [453, 211] width 117 height 26
click at [404, 253] on button "button" at bounding box center [400, 251] width 10 height 4
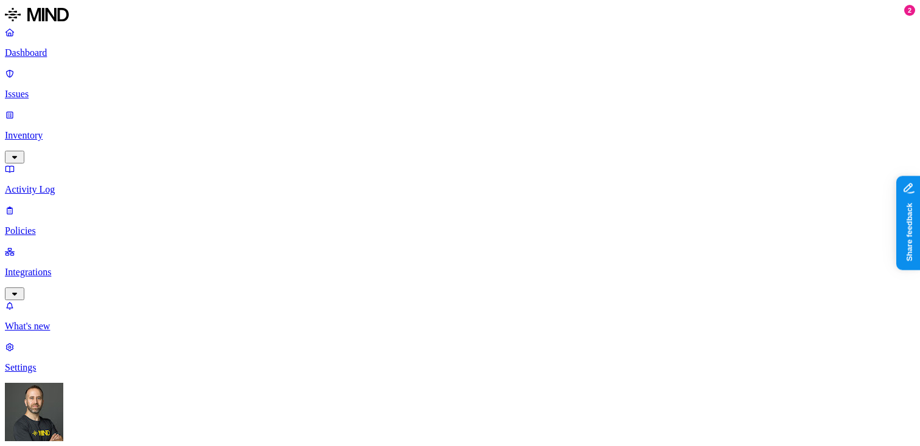
click at [81, 52] on p "Dashboard" at bounding box center [460, 52] width 910 height 11
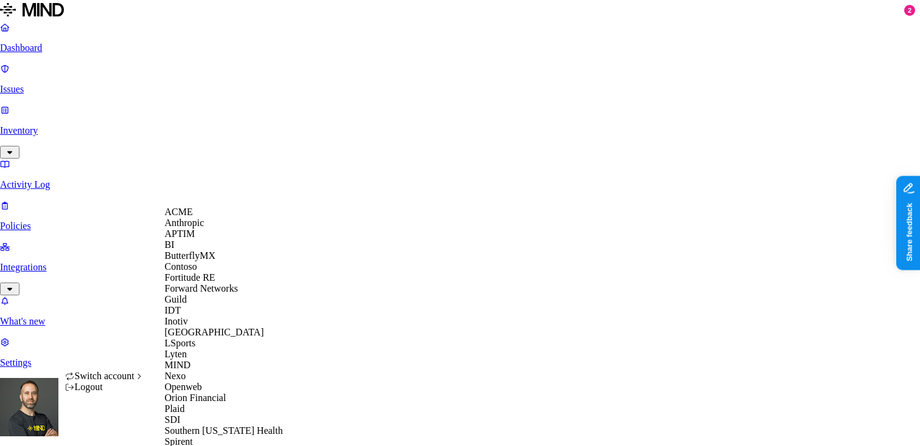
scroll to position [384, 0]
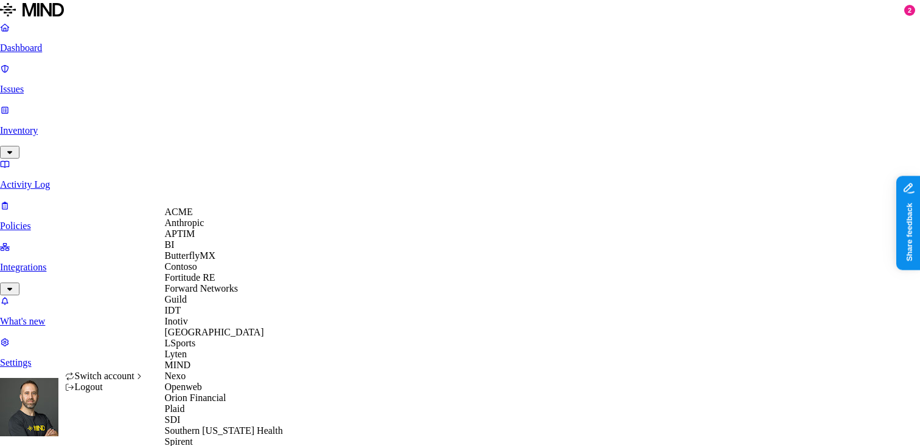
click at [198, 218] on div "ACME" at bounding box center [224, 212] width 118 height 11
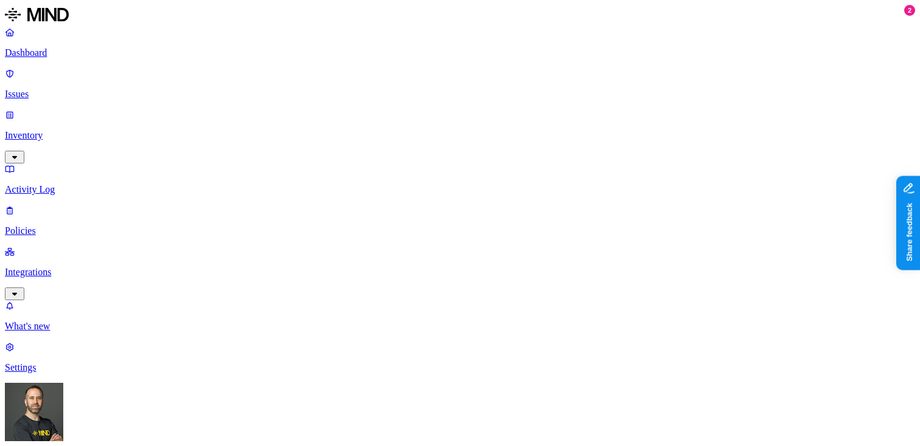
click at [70, 130] on p "Inventory" at bounding box center [460, 135] width 910 height 11
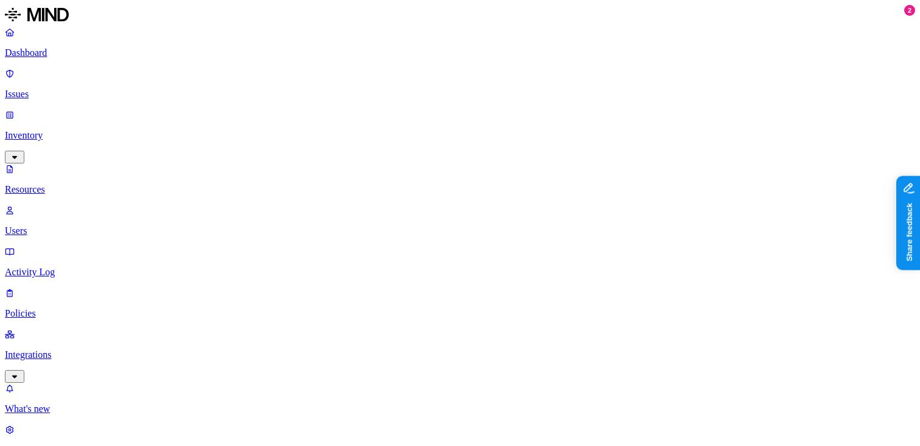
click at [86, 57] on p "Dashboard" at bounding box center [460, 52] width 910 height 11
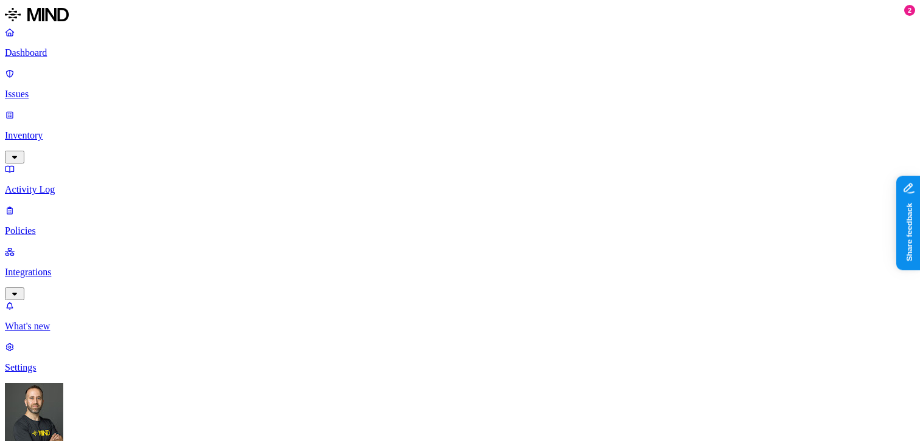
click at [49, 373] on p "Settings" at bounding box center [460, 368] width 910 height 11
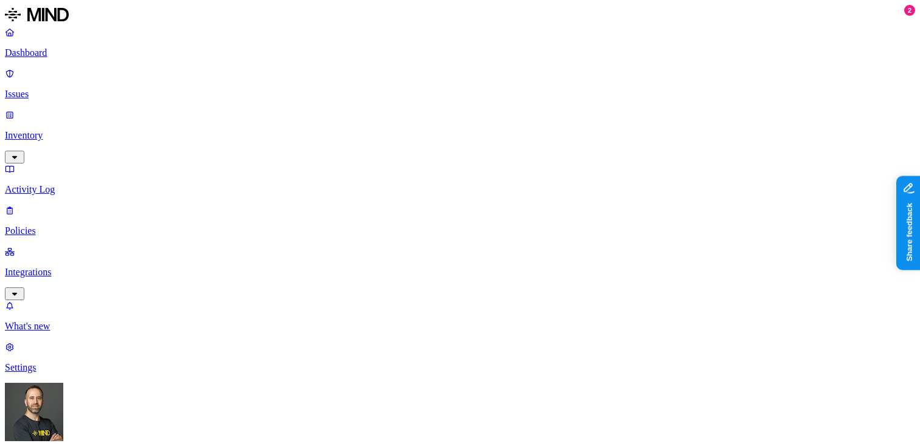
click at [84, 55] on p "Dashboard" at bounding box center [460, 52] width 910 height 11
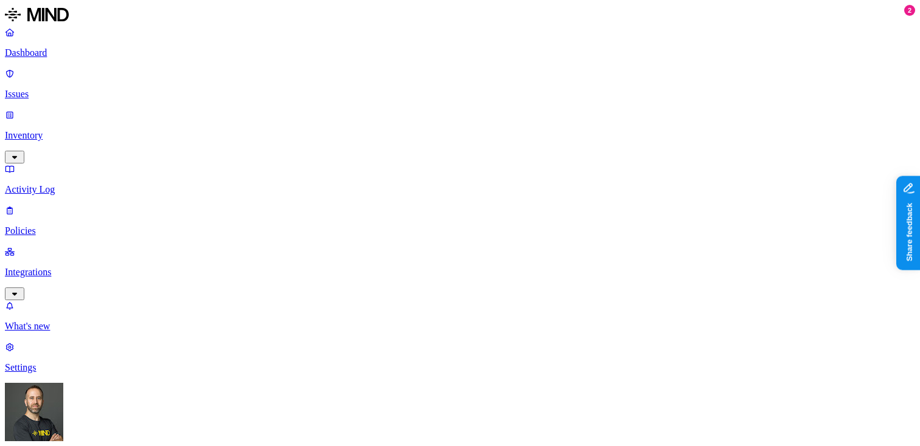
click at [58, 226] on p "Policies" at bounding box center [460, 231] width 910 height 11
click at [54, 373] on p "Settings" at bounding box center [460, 368] width 910 height 11
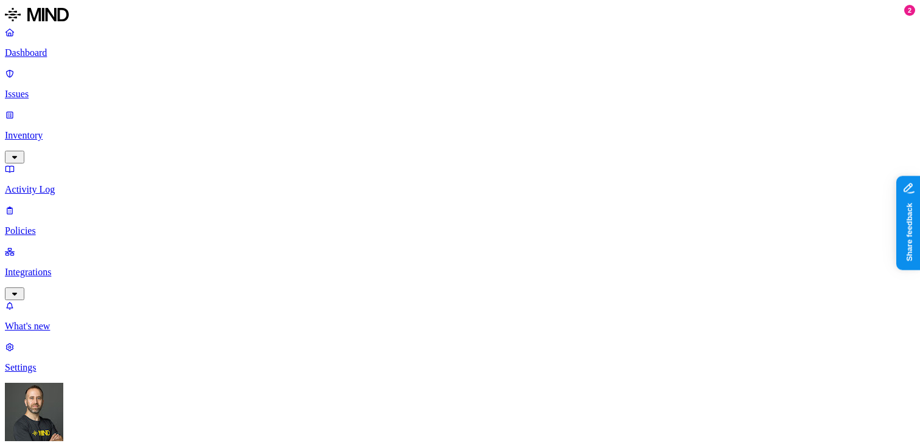
click at [44, 226] on p "Policies" at bounding box center [460, 231] width 910 height 11
click at [83, 57] on p "Dashboard" at bounding box center [460, 52] width 910 height 11
click at [69, 130] on p "Inventory" at bounding box center [460, 135] width 910 height 11
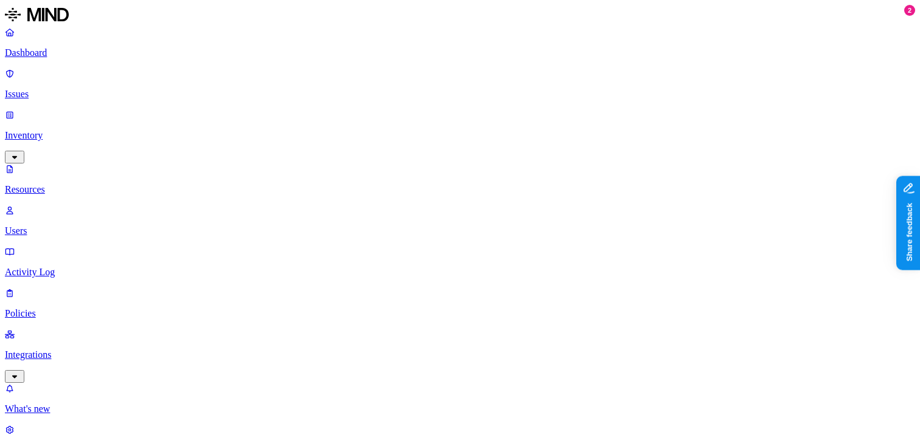
click at [64, 130] on p "Inventory" at bounding box center [460, 135] width 910 height 11
click at [19, 153] on icon "button" at bounding box center [15, 157] width 10 height 8
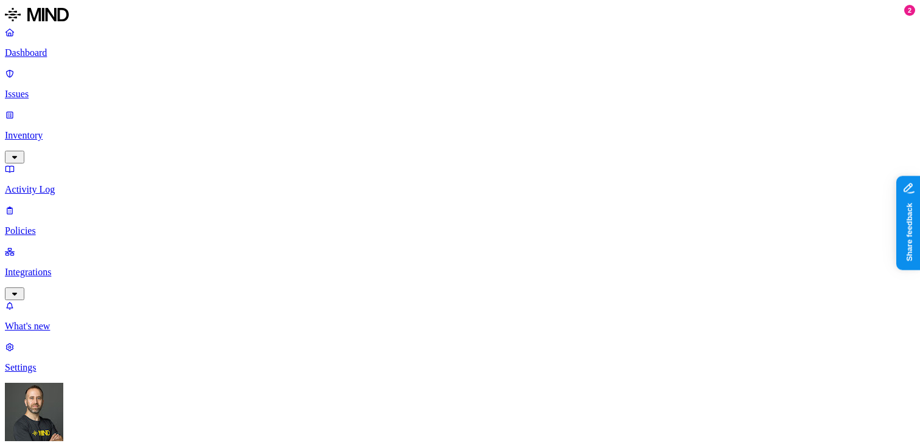
click at [68, 226] on p "Policies" at bounding box center [460, 231] width 910 height 11
click at [52, 373] on p "Settings" at bounding box center [460, 368] width 910 height 11
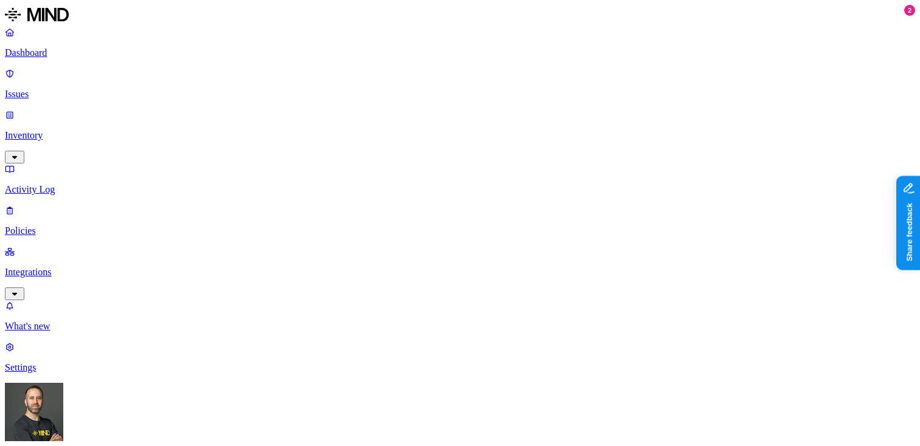
type input "salesforce"
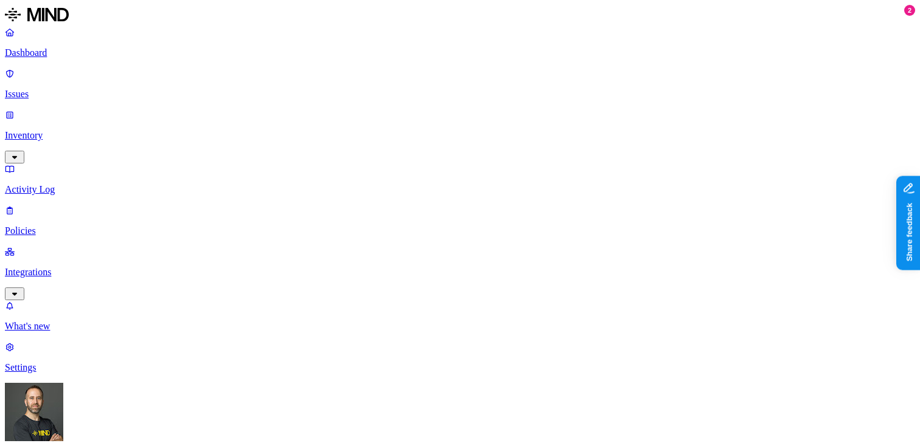
click at [50, 226] on p "Policies" at bounding box center [460, 231] width 910 height 11
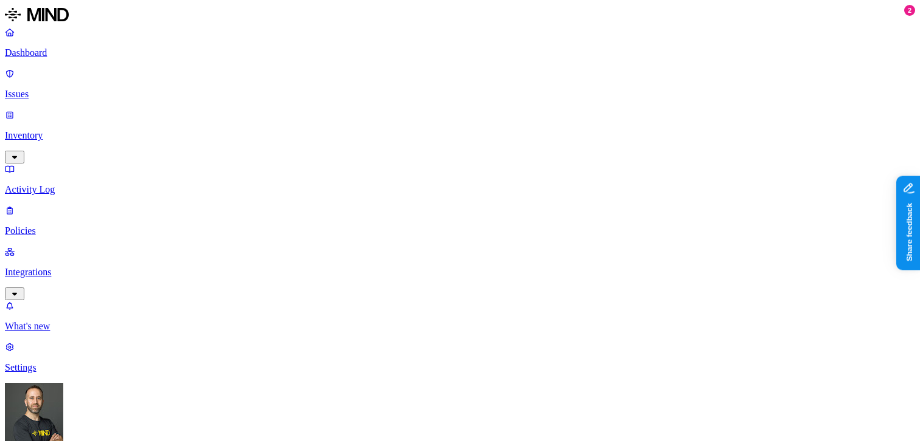
click at [75, 130] on p "Inventory" at bounding box center [460, 135] width 910 height 11
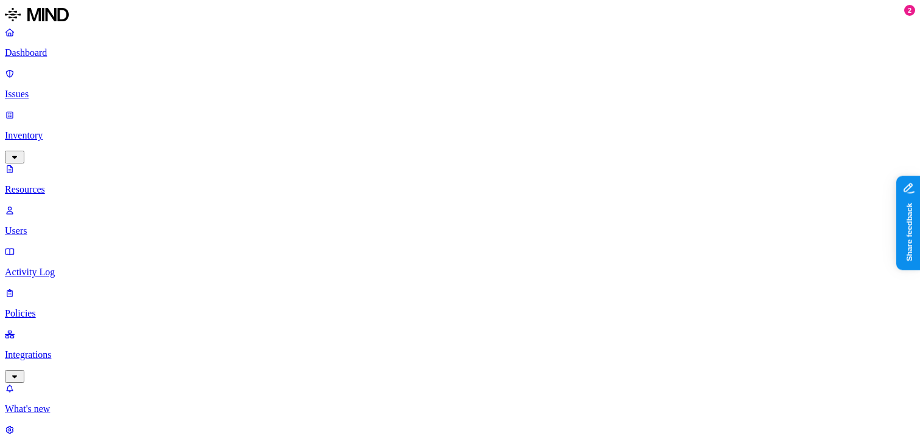
click at [75, 130] on p "Inventory" at bounding box center [460, 135] width 910 height 11
click at [56, 89] on p "Issues" at bounding box center [460, 94] width 910 height 11
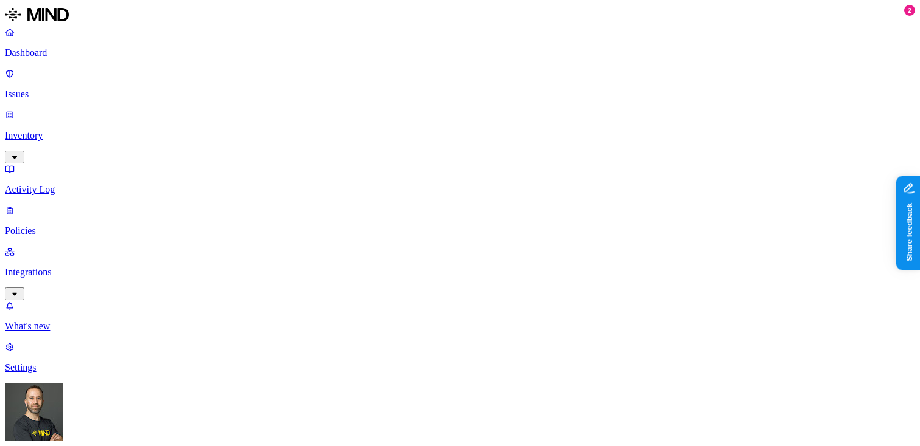
click at [52, 373] on p "Settings" at bounding box center [460, 368] width 910 height 11
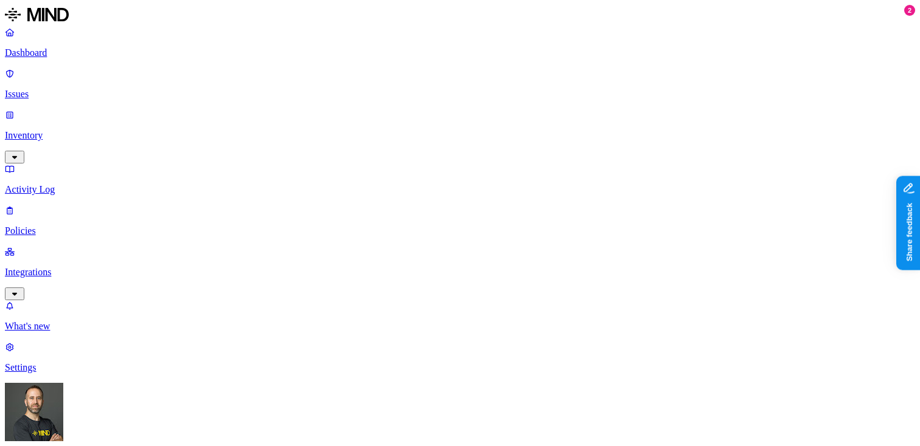
click at [55, 226] on p "Policies" at bounding box center [460, 231] width 910 height 11
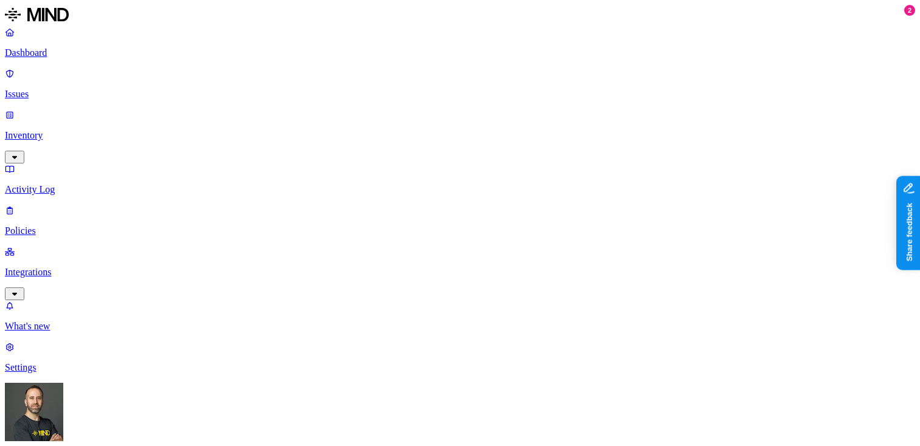
click at [45, 373] on p "Settings" at bounding box center [460, 368] width 910 height 11
click at [62, 89] on p "Issues" at bounding box center [460, 94] width 910 height 11
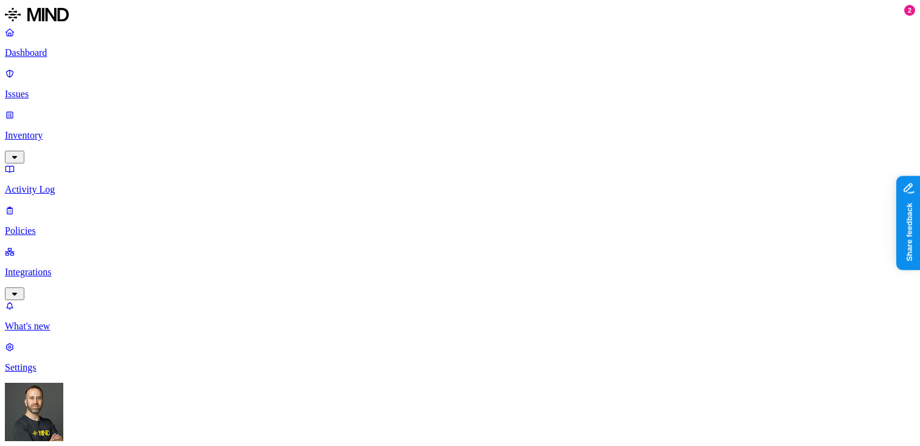
click at [63, 226] on p "Policies" at bounding box center [460, 231] width 910 height 11
click at [47, 267] on p "Integrations" at bounding box center [460, 272] width 910 height 11
click at [55, 58] on p "Dashboard" at bounding box center [460, 52] width 910 height 11
click at [62, 184] on p "Activity Log" at bounding box center [460, 189] width 910 height 11
drag, startPoint x: 176, startPoint y: 65, endPoint x: 229, endPoint y: 66, distance: 53.5
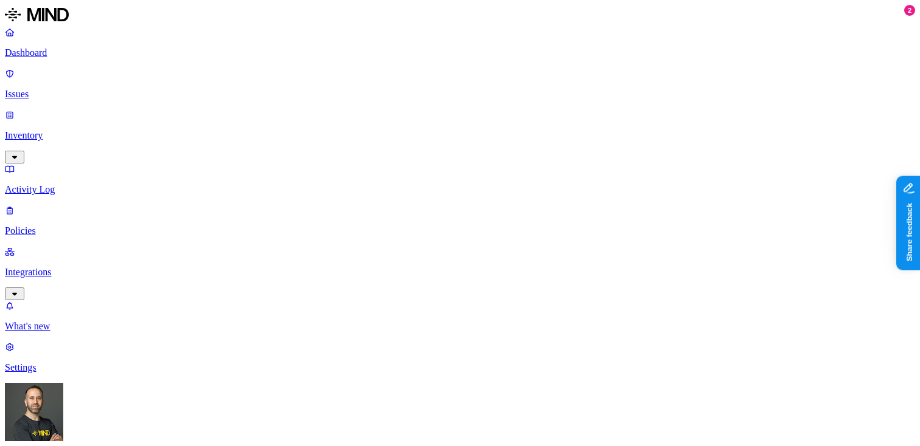
drag, startPoint x: 229, startPoint y: 66, endPoint x: 185, endPoint y: 71, distance: 44.7
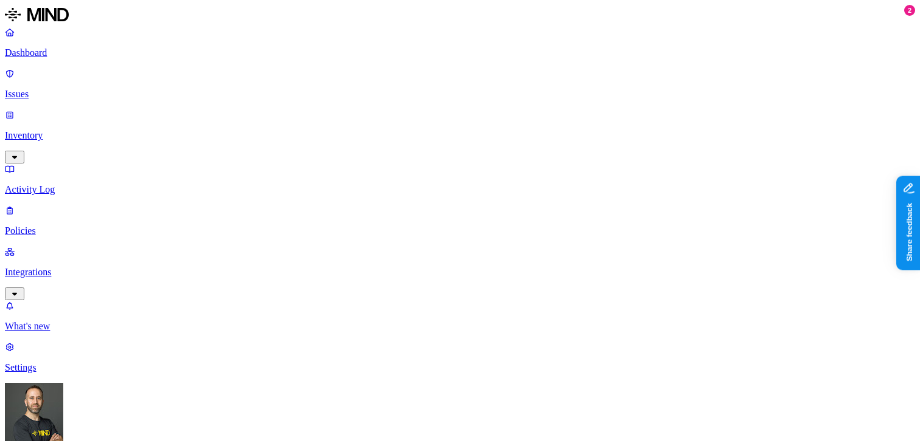
click at [81, 89] on p "Issues" at bounding box center [460, 94] width 910 height 11
click at [71, 130] on p "Inventory" at bounding box center [460, 135] width 910 height 11
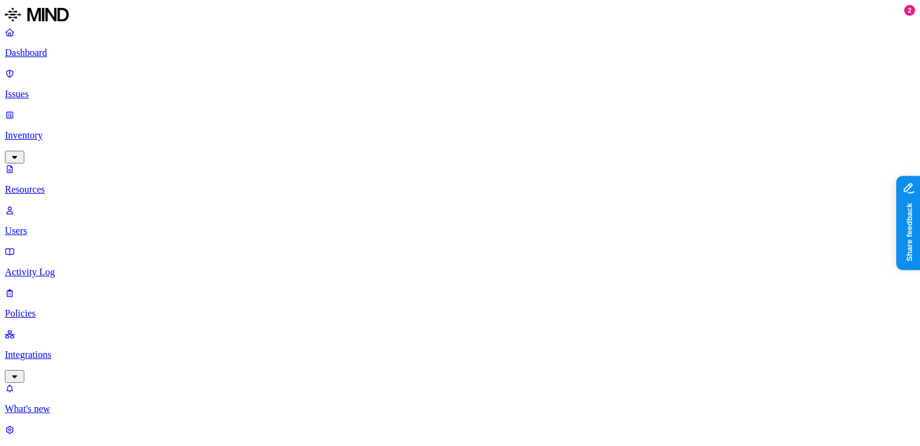
click at [66, 425] on link "Settings" at bounding box center [460, 441] width 910 height 32
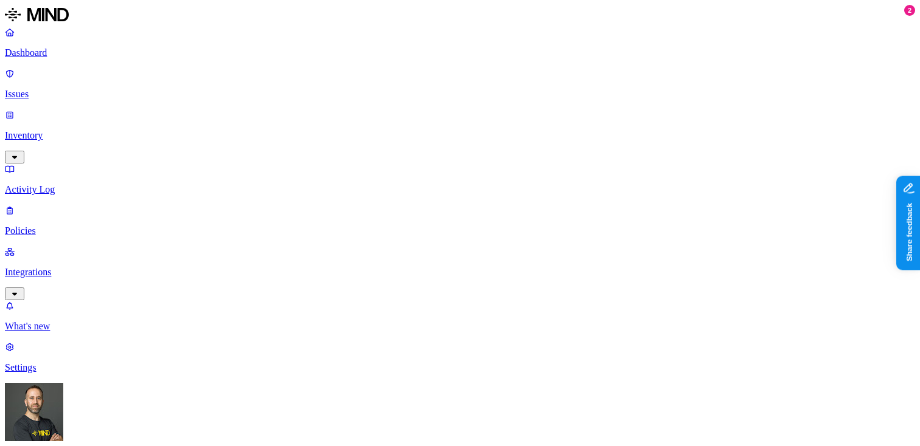
click at [63, 184] on p "Activity Log" at bounding box center [460, 189] width 910 height 11
click at [57, 89] on p "Issues" at bounding box center [460, 94] width 910 height 11
click at [70, 164] on link "Activity Log" at bounding box center [460, 180] width 910 height 32
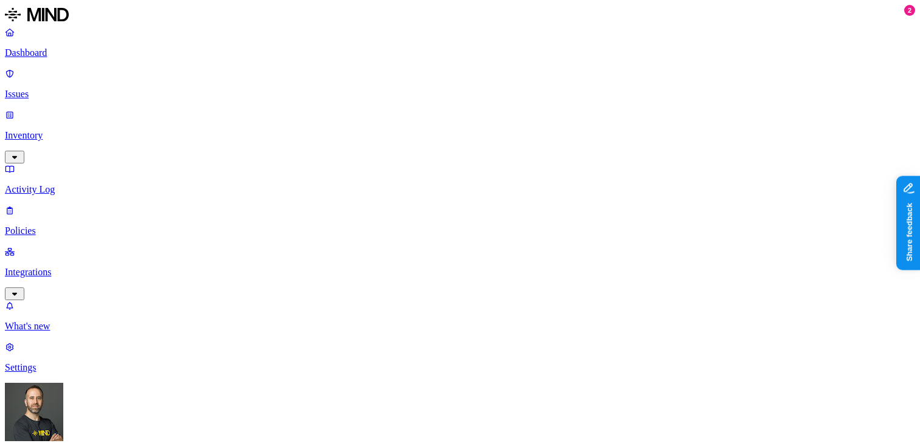
click at [77, 54] on p "Dashboard" at bounding box center [460, 52] width 910 height 11
